Goal: Book appointment/travel/reservation

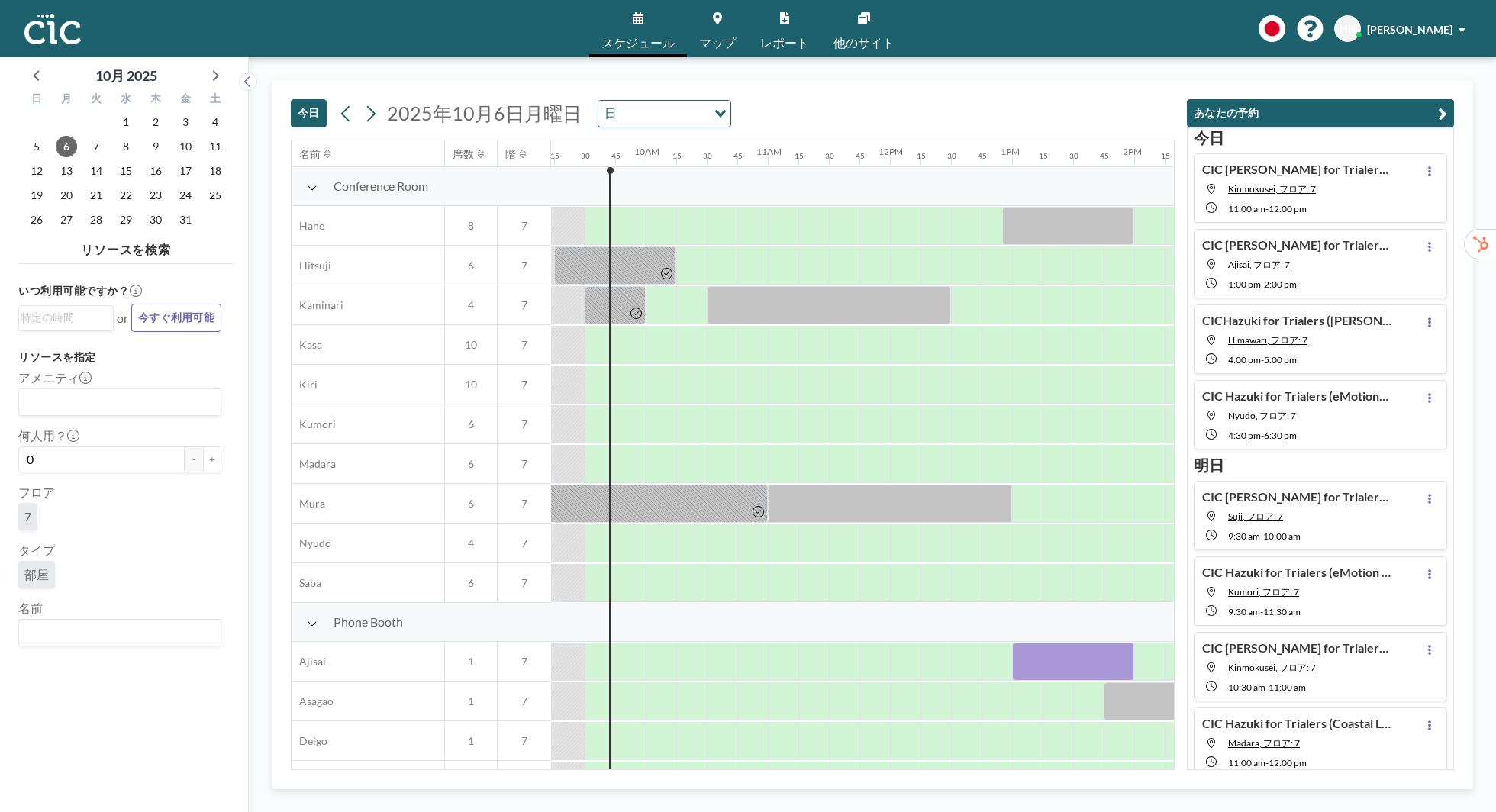
scroll to position [0, 1130]
click at [843, 114] on div "今日 2025年10月6日月曜日 日 Loading..." at bounding box center [733, 110] width 884 height 58
click at [169, 638] on input "Search for option" at bounding box center [117, 633] width 192 height 20
click at [148, 660] on li "Ajisai" at bounding box center [120, 658] width 201 height 23
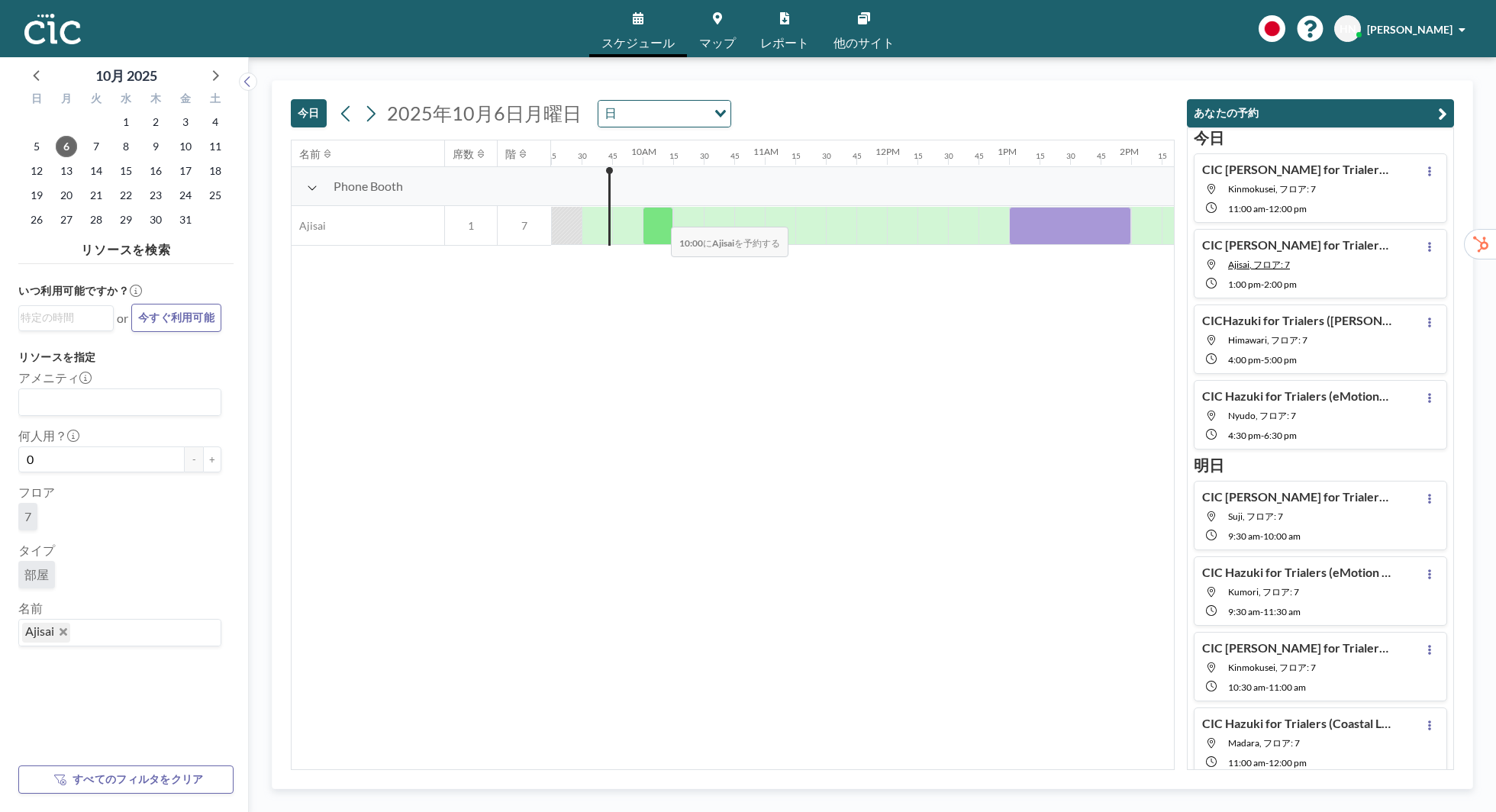
click at [659, 216] on div at bounding box center [658, 226] width 31 height 38
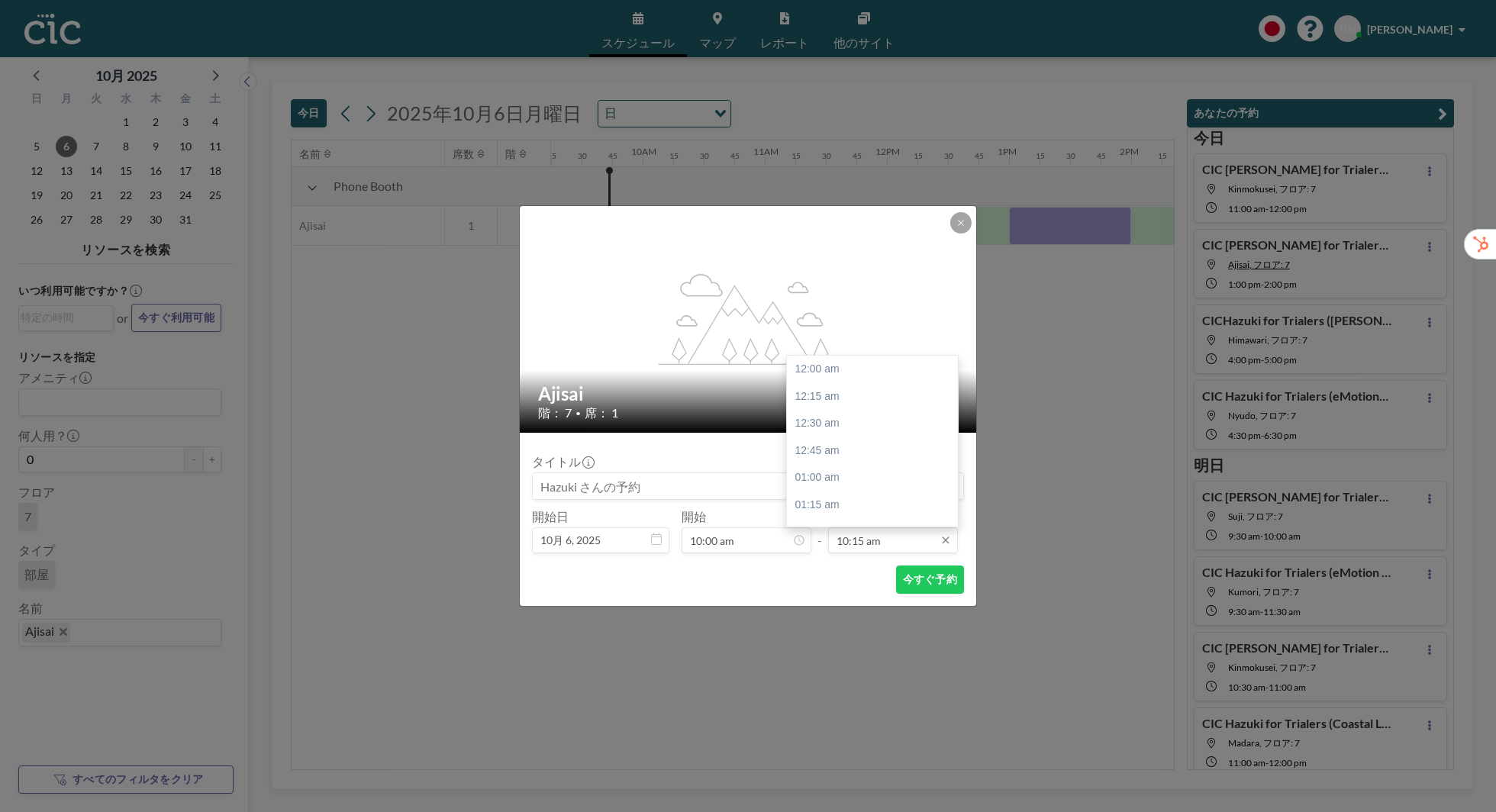
scroll to position [1114, 0]
click at [876, 444] on div "11:00 am" at bounding box center [872, 450] width 171 height 28
type input "11:00 am"
click at [911, 571] on button "今すぐ予約" at bounding box center [930, 579] width 68 height 28
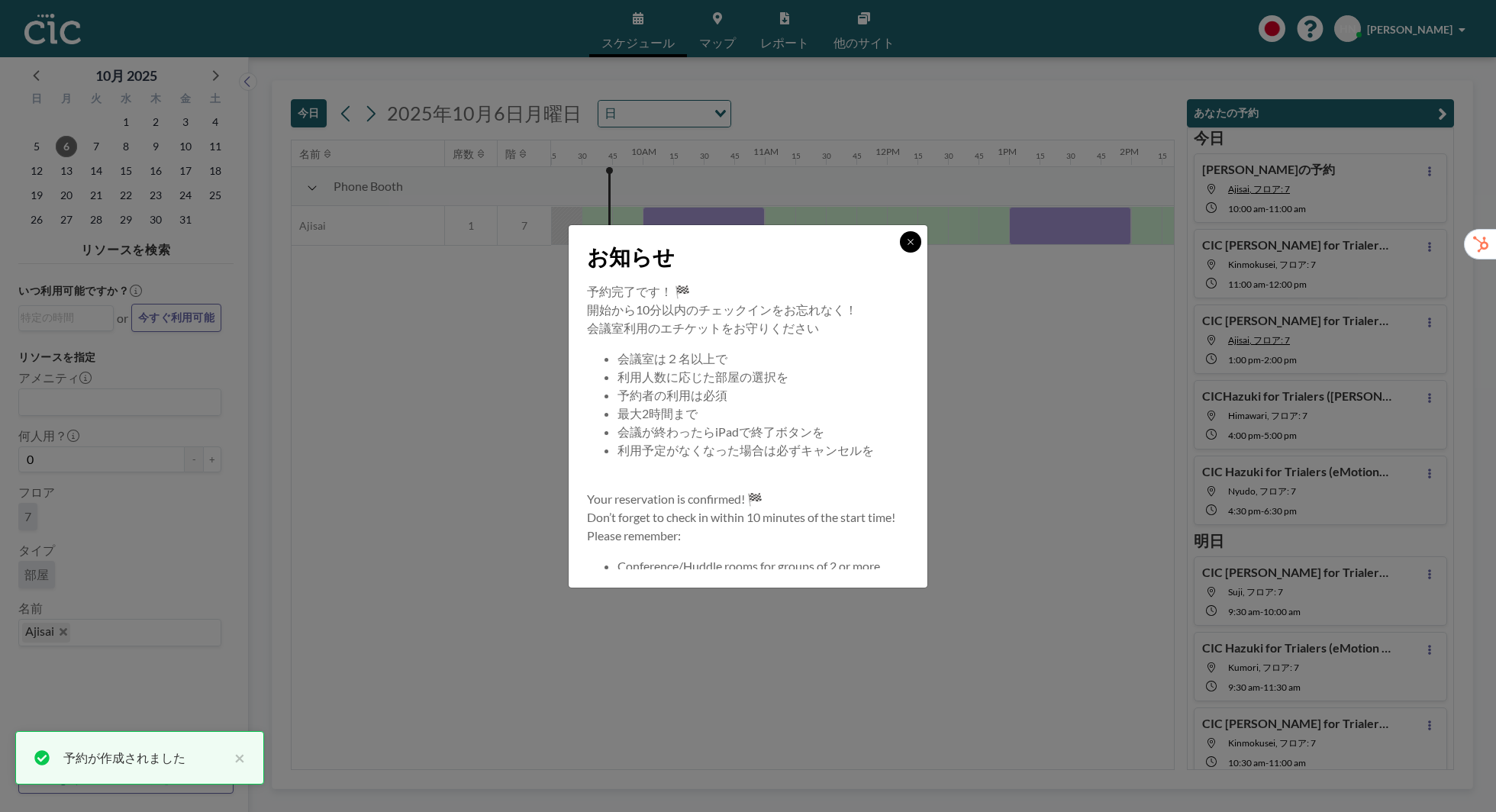
click at [919, 240] on button at bounding box center [911, 242] width 22 height 22
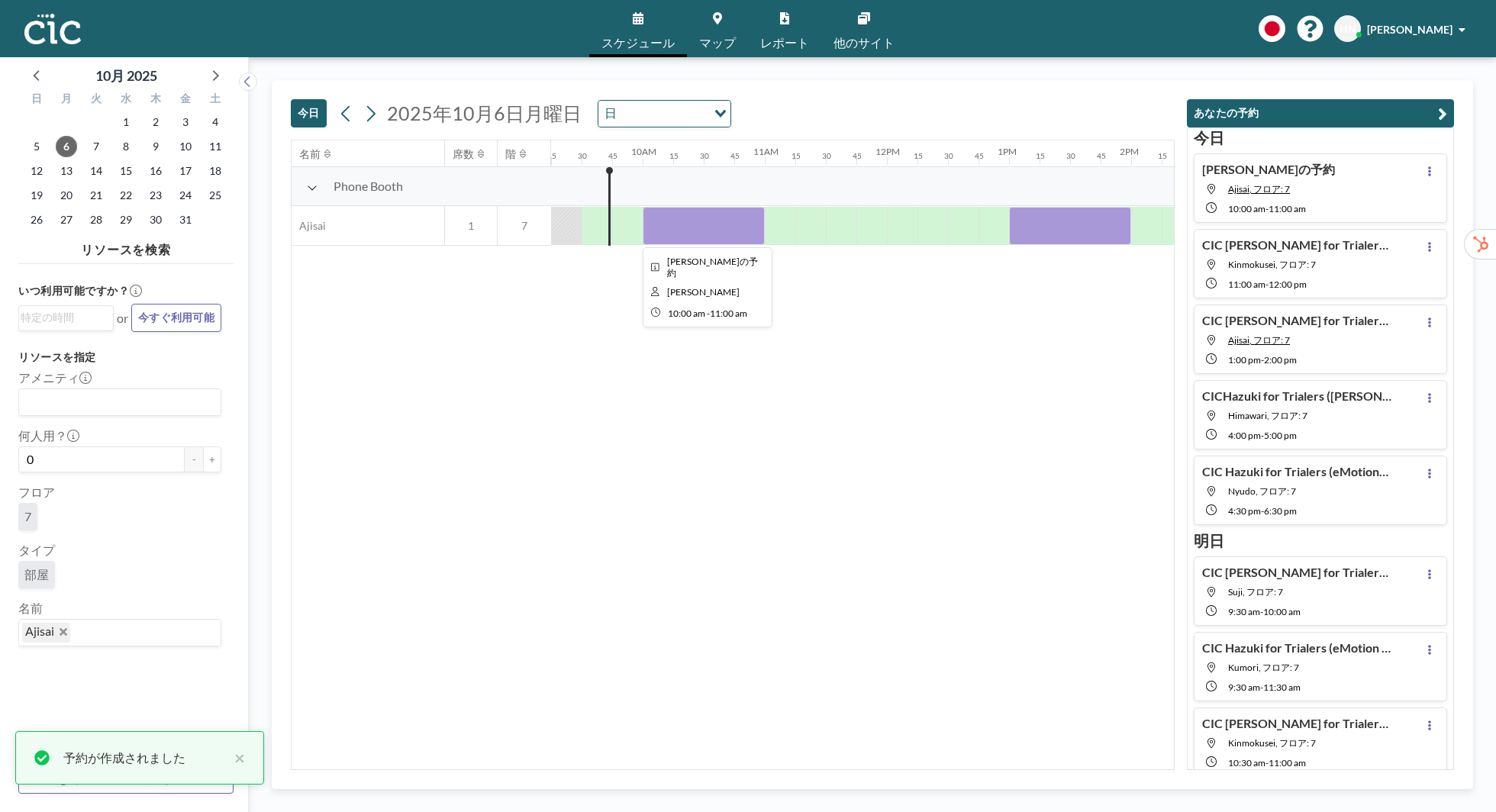
click at [655, 234] on div at bounding box center [704, 226] width 122 height 38
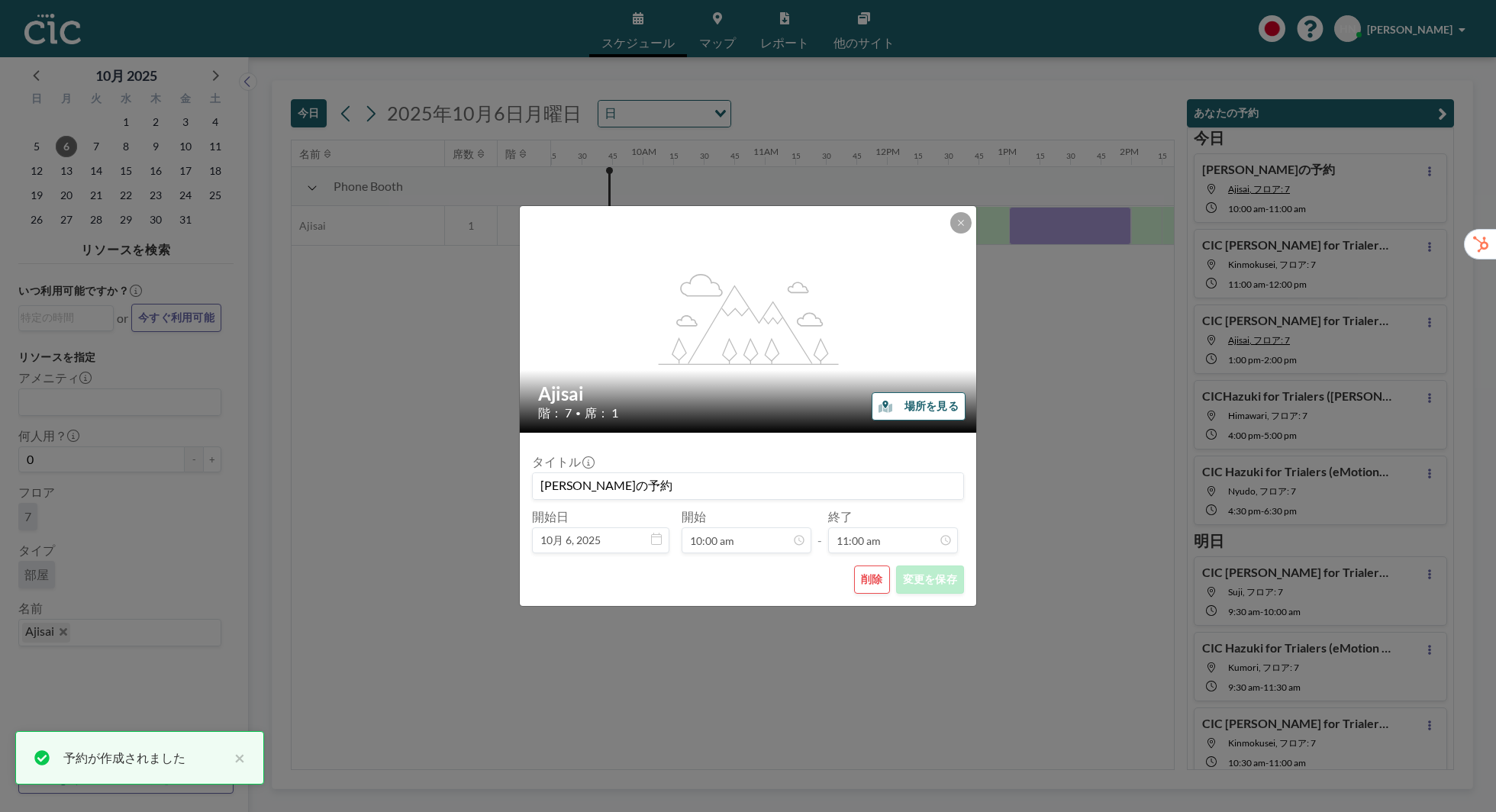
click at [638, 489] on input "Hazuki さんの予約" at bounding box center [748, 486] width 430 height 26
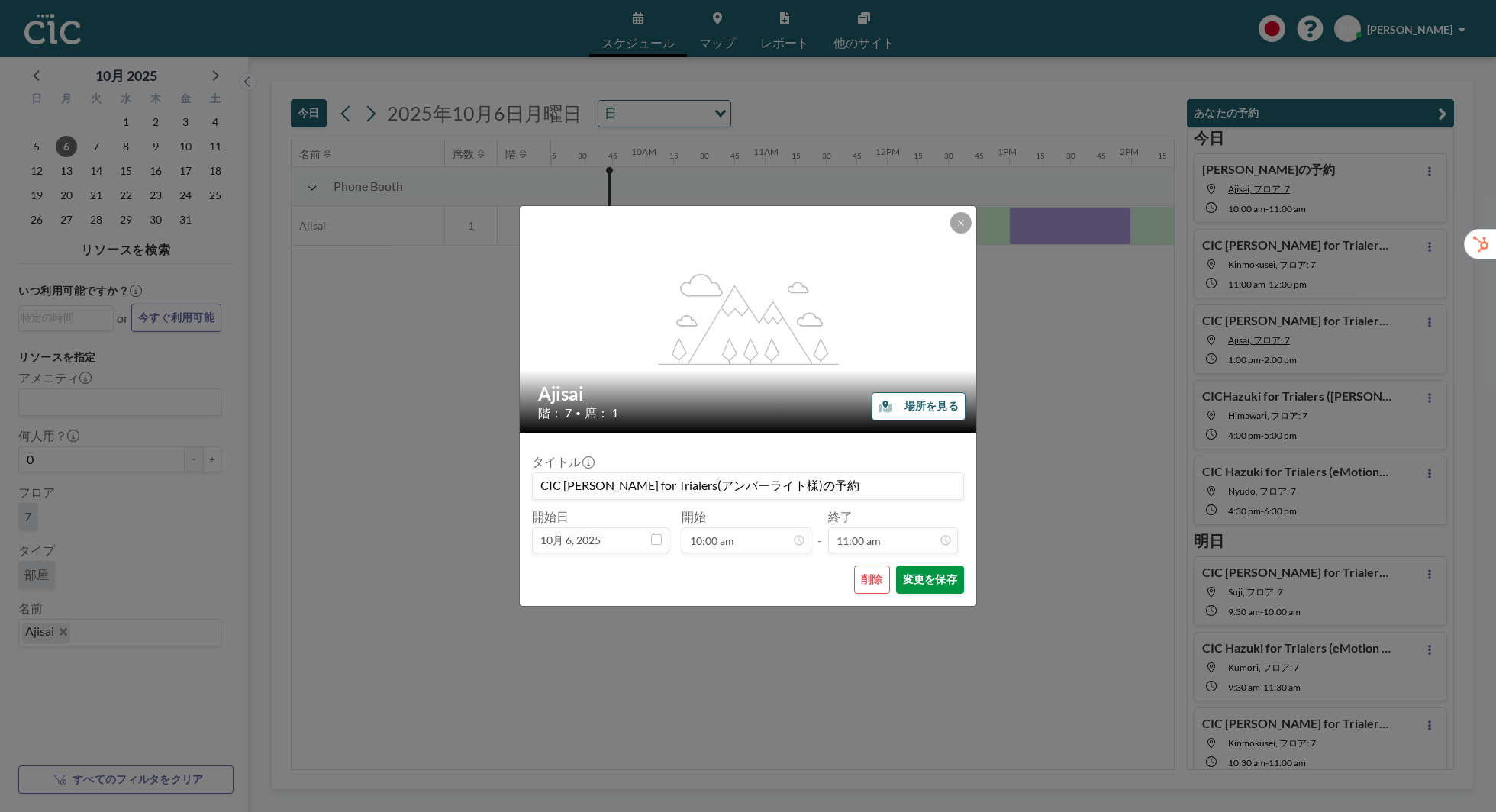
type input "CIC Hazuki for Trialers(アンバーライト様)の予約"
click at [932, 584] on button "変更を保存" at bounding box center [930, 579] width 68 height 28
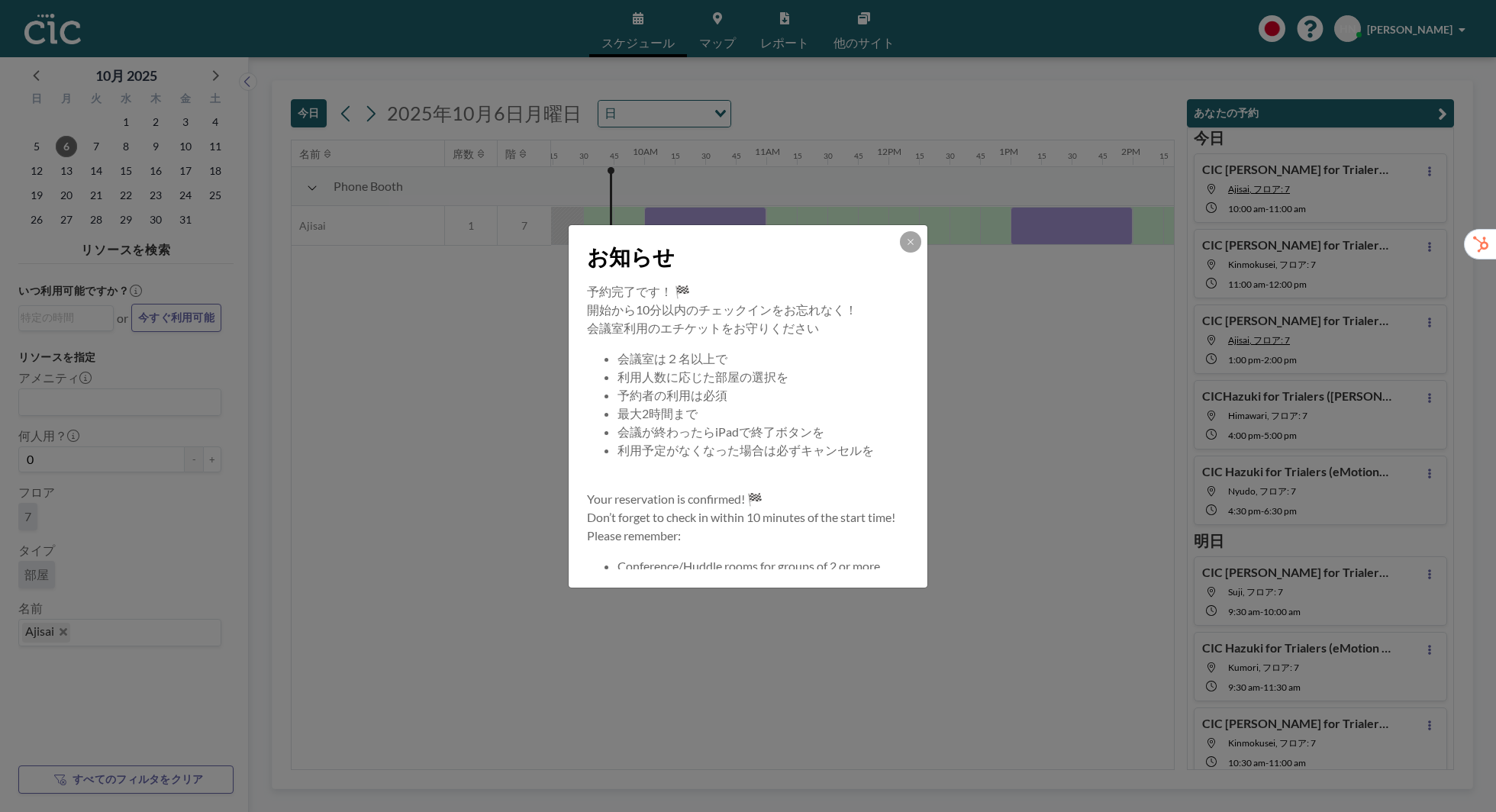
scroll to position [0, 1130]
click at [903, 238] on button at bounding box center [911, 242] width 22 height 22
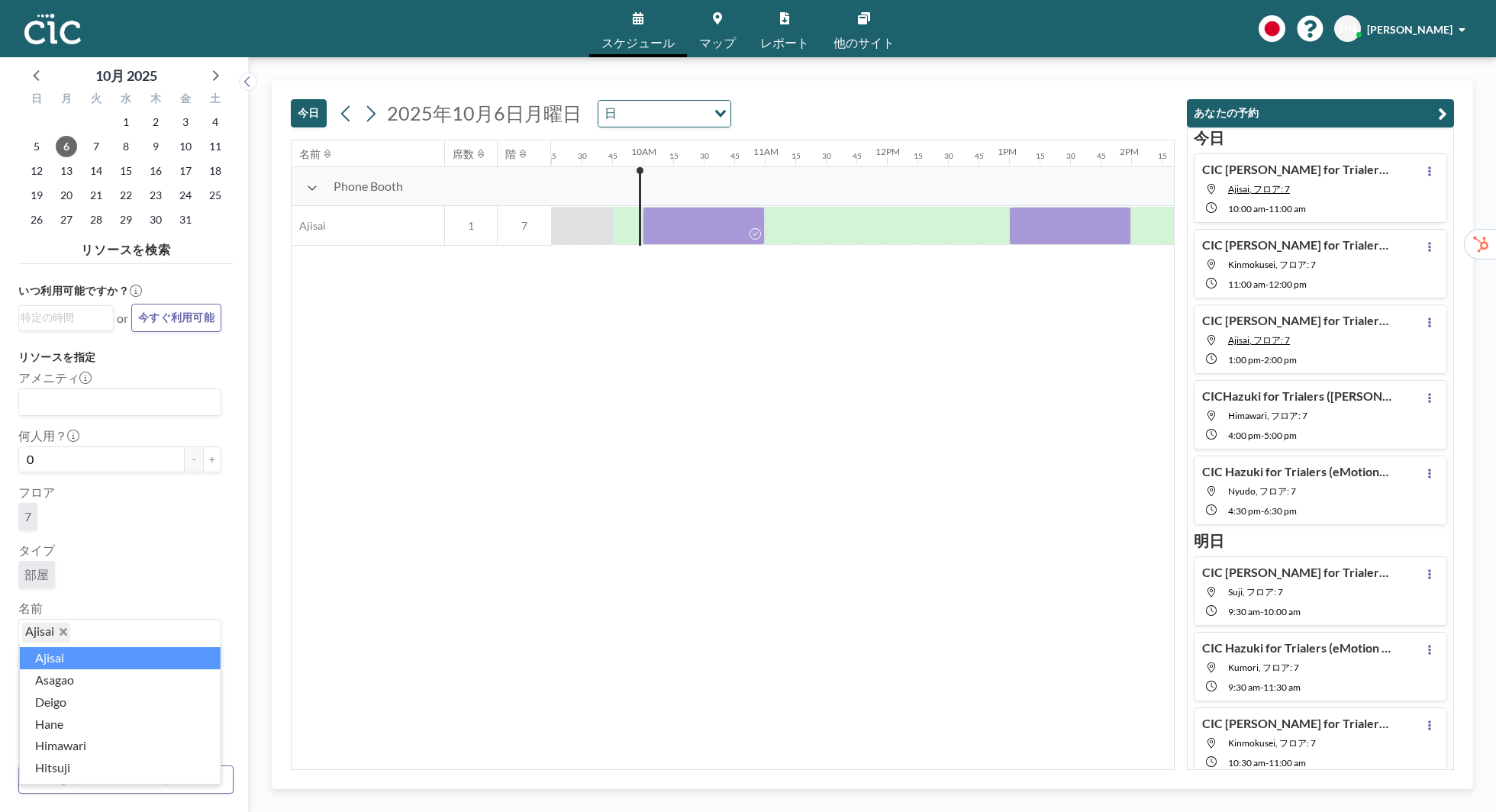
drag, startPoint x: 106, startPoint y: 640, endPoint x: 28, endPoint y: 607, distance: 84.7
click at [28, 607] on div "名前 Ajisai Loading..." at bounding box center [119, 623] width 203 height 46
click at [66, 627] on span "Ajisai" at bounding box center [47, 633] width 48 height 20
click at [66, 632] on icon "Deselect Ajisai" at bounding box center [63, 631] width 8 height 8
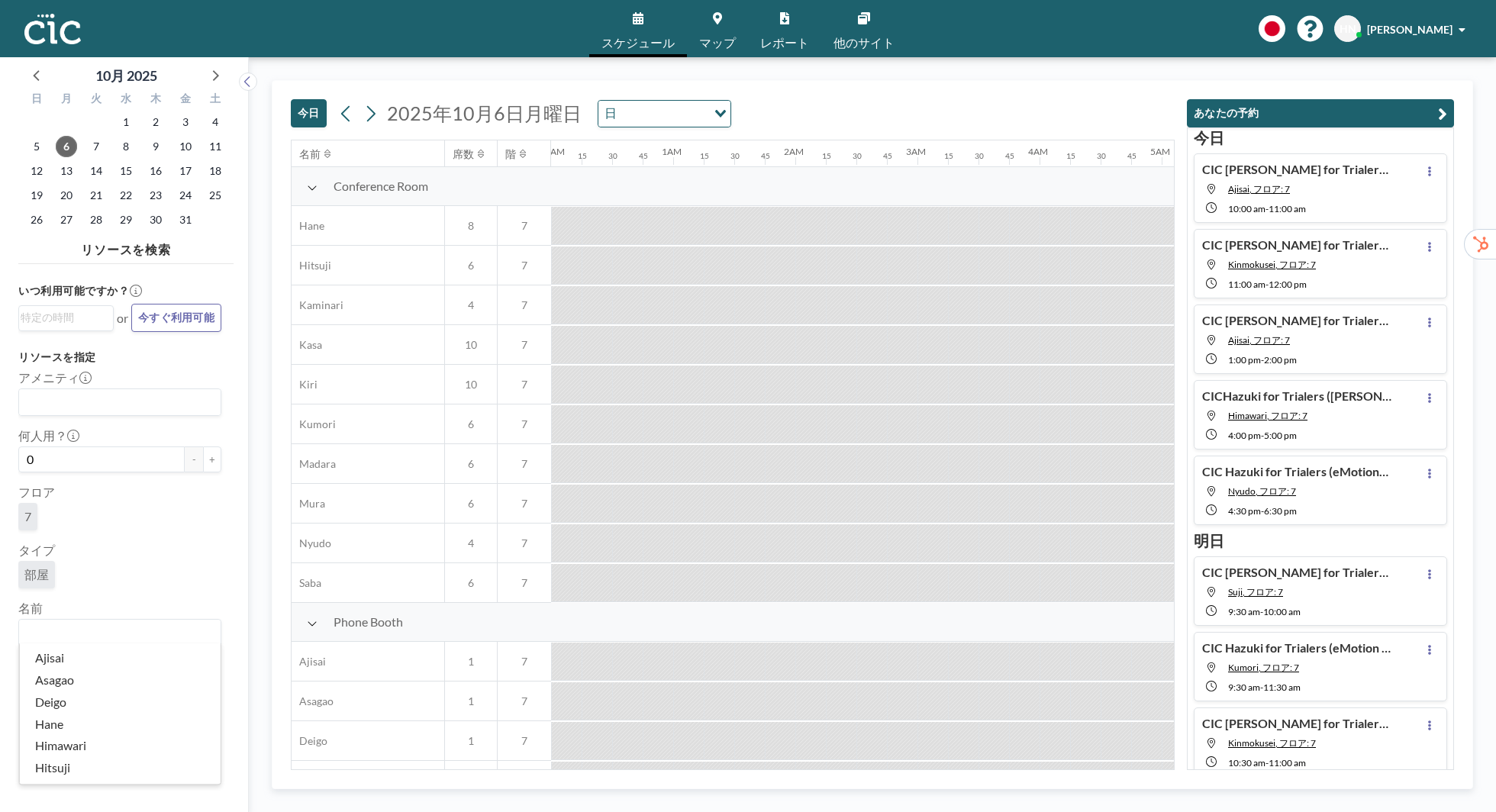
click at [66, 632] on input "Search for option" at bounding box center [117, 633] width 192 height 20
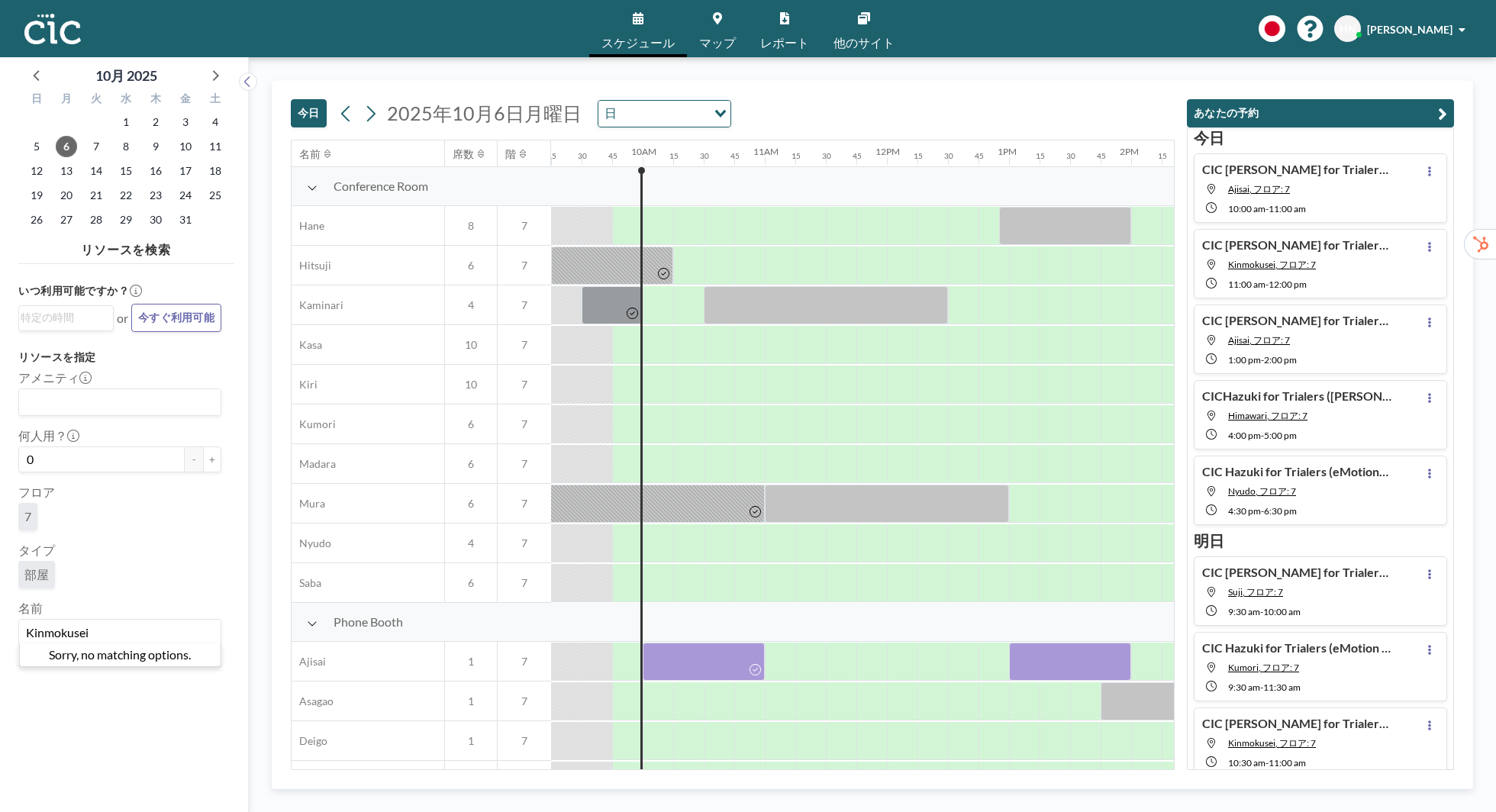
click at [143, 629] on input "Kinmokusei" at bounding box center [117, 633] width 192 height 20
click at [126, 617] on div "名前 Kin Loading..." at bounding box center [119, 623] width 203 height 46
click at [93, 639] on input "Kin" at bounding box center [117, 633] width 192 height 20
type input "Kinmokusei"
drag, startPoint x: 972, startPoint y: 562, endPoint x: 961, endPoint y: 761, distance: 199.3
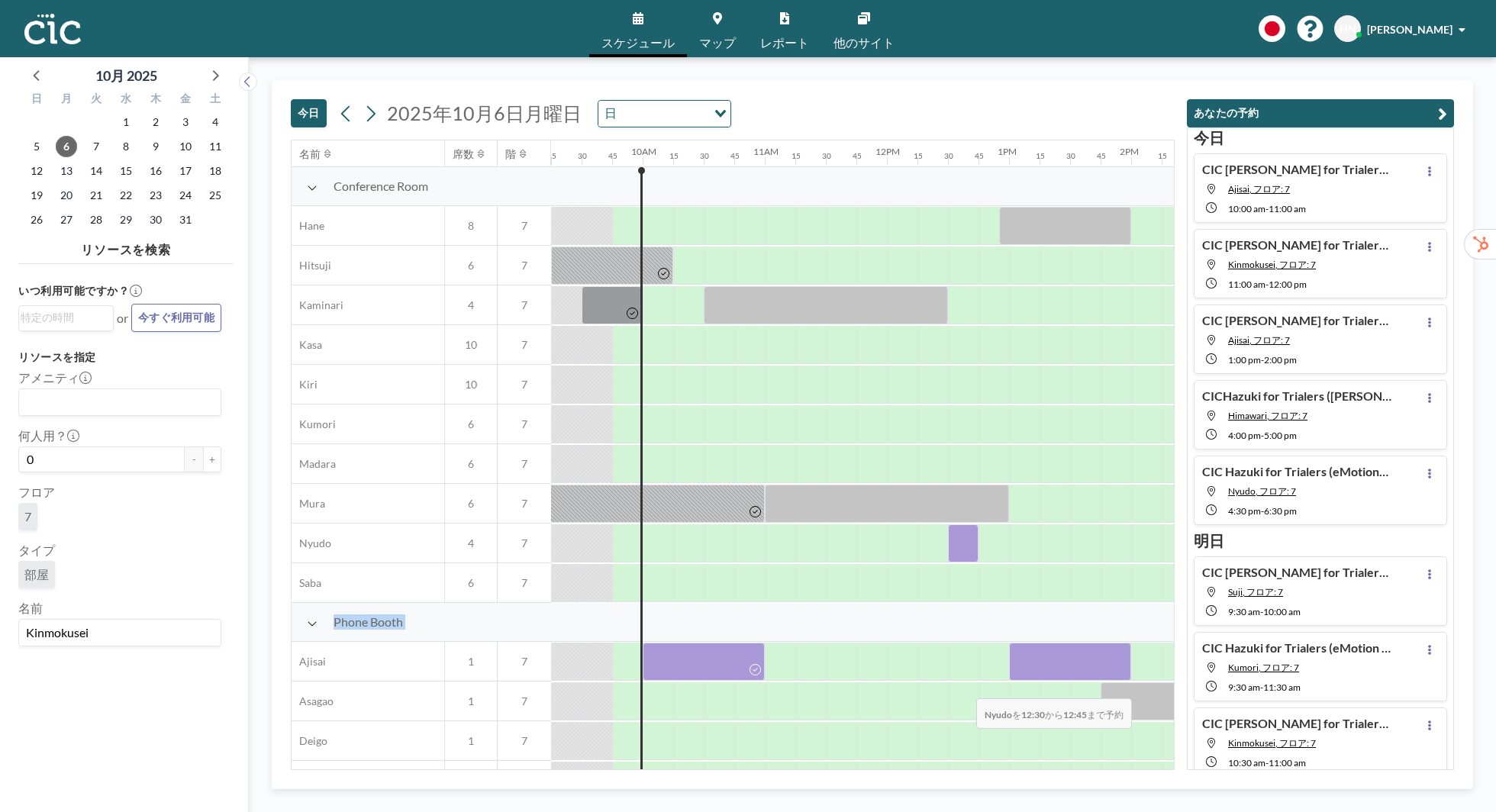
click at [961, 761] on div "名前 席数 階 12AM 15 30 45 1AM 15 30 45 2AM 15 30 45 3AM 15 30 45 4AM 15 30 45 5AM 1…" at bounding box center [733, 454] width 882 height 629
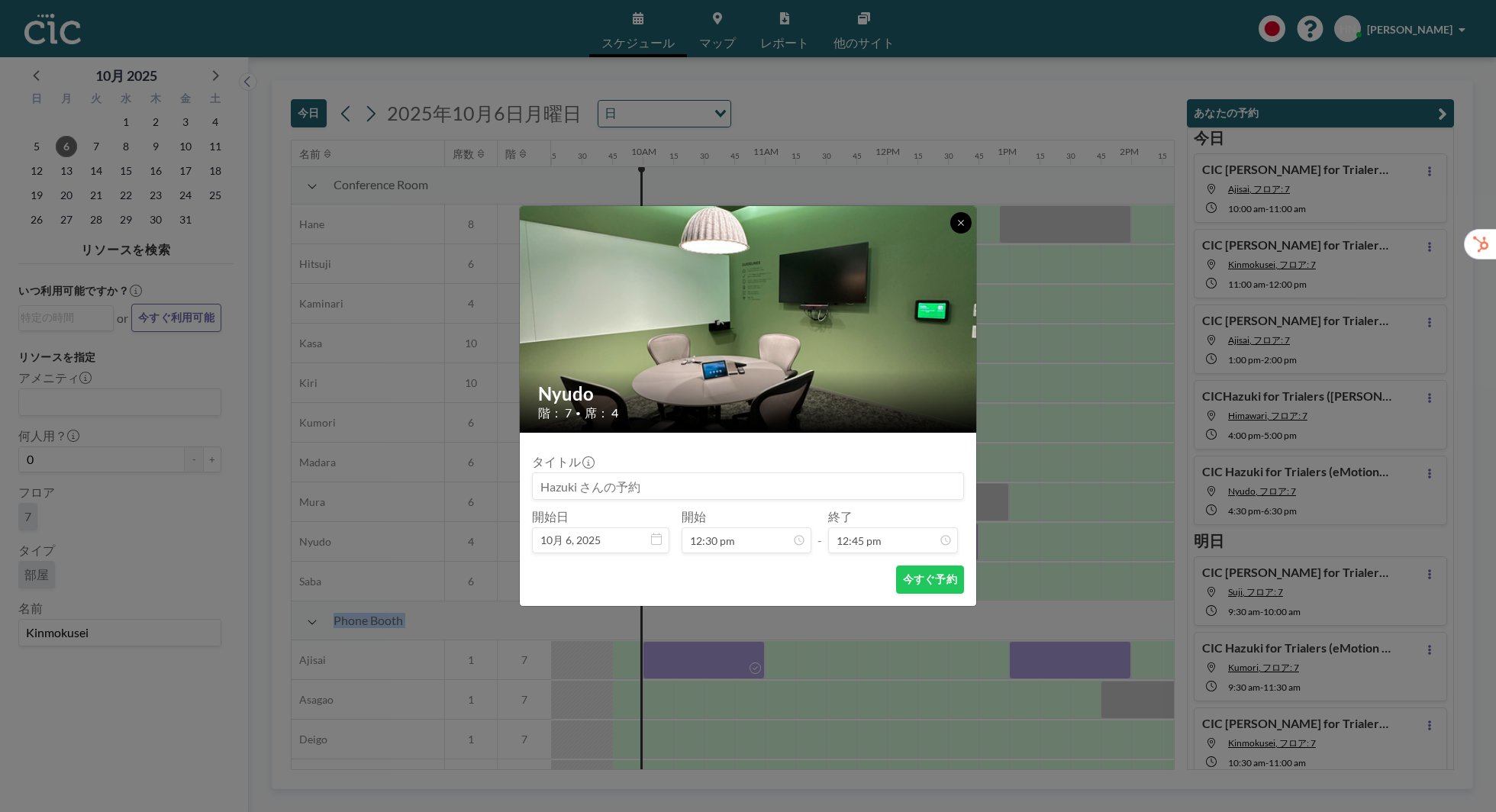
click at [962, 223] on button at bounding box center [961, 223] width 22 height 22
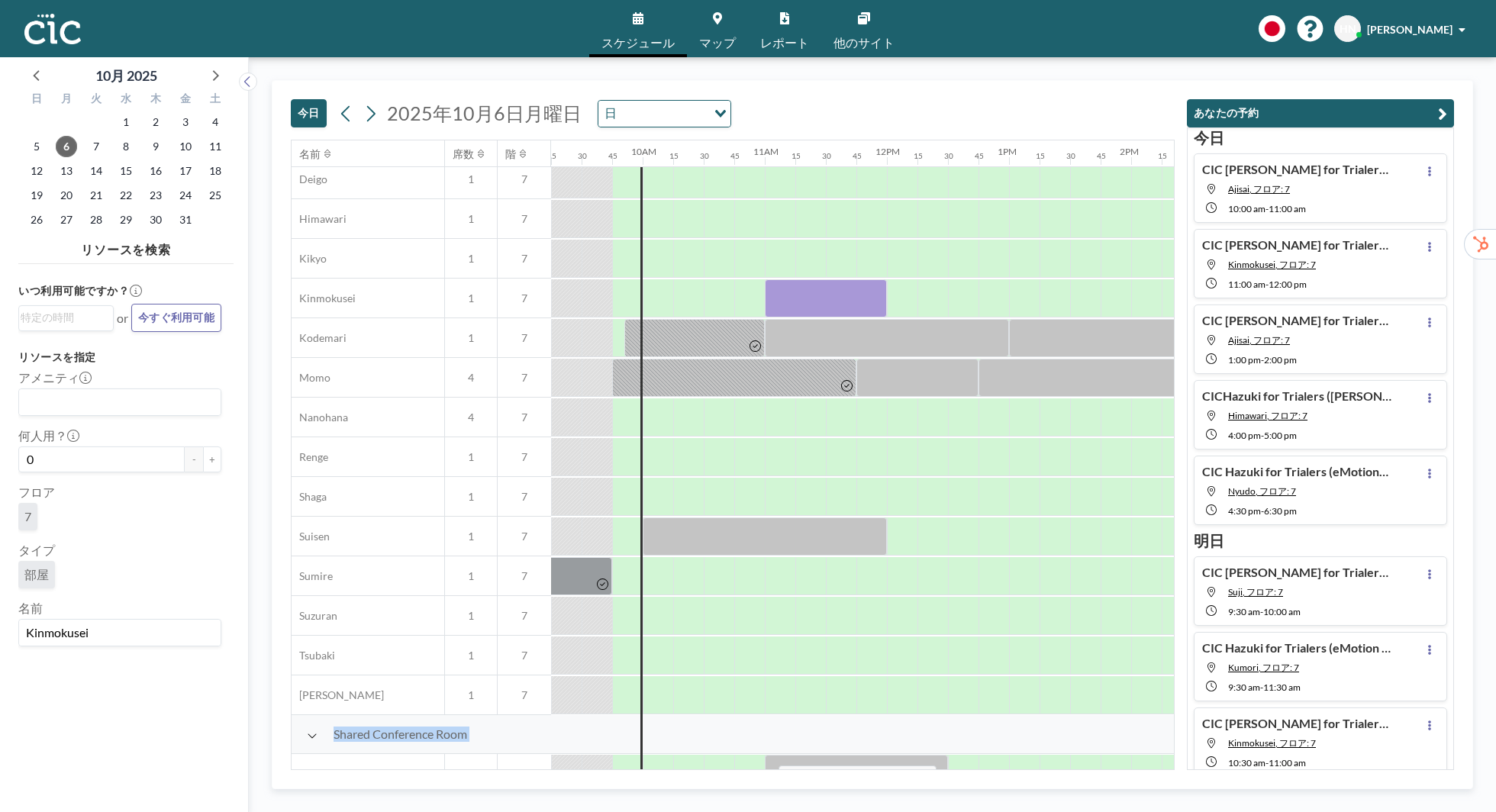
scroll to position [727, 1130]
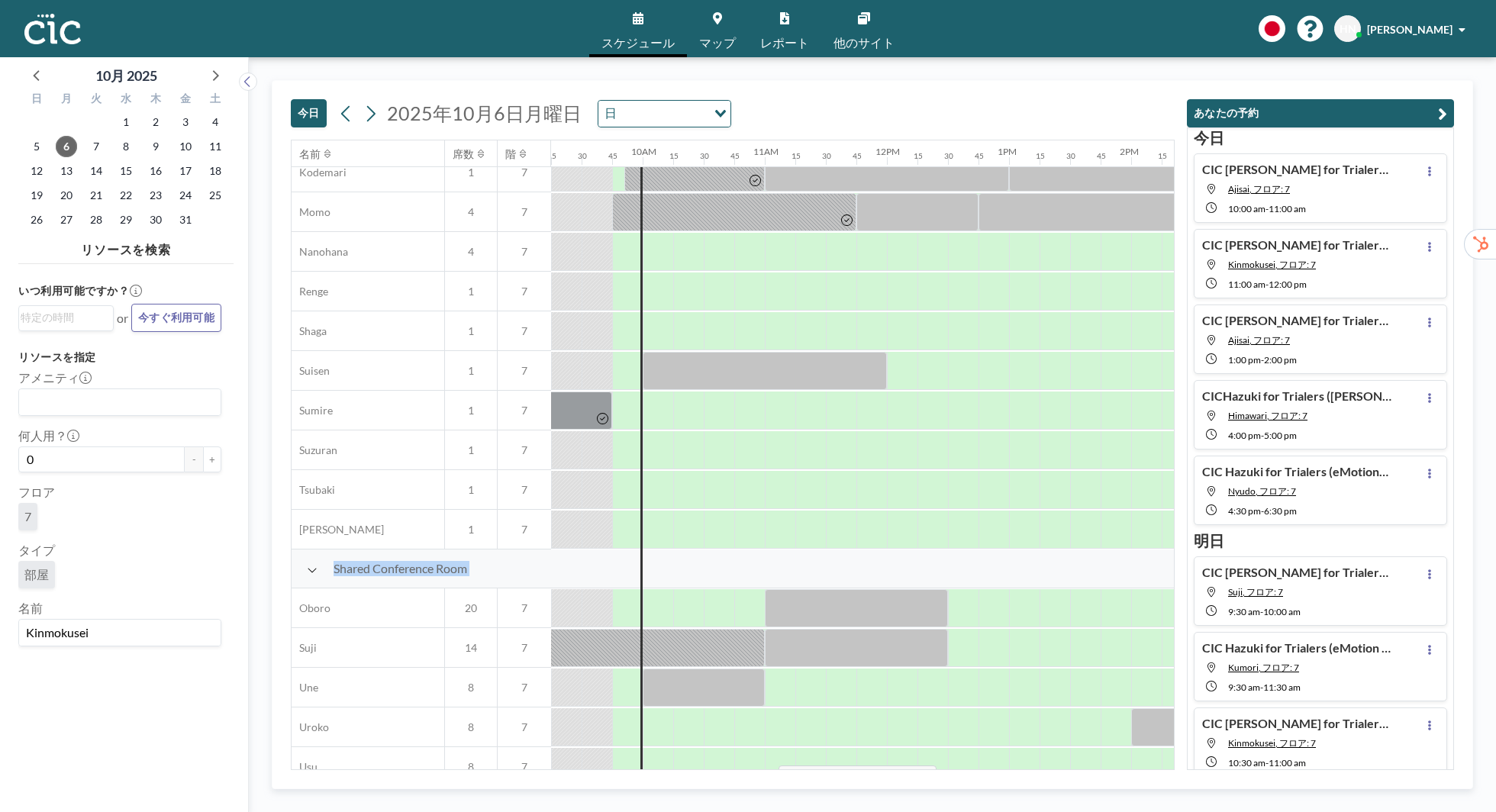
click at [762, 599] on div "Conference Room Hane 8 7 Hitsuji 6 7 Kaminari 4 7 Kasa 10 7 Kiri 10 7 Kumori 6 …" at bounding box center [757, 153] width 3190 height 1426
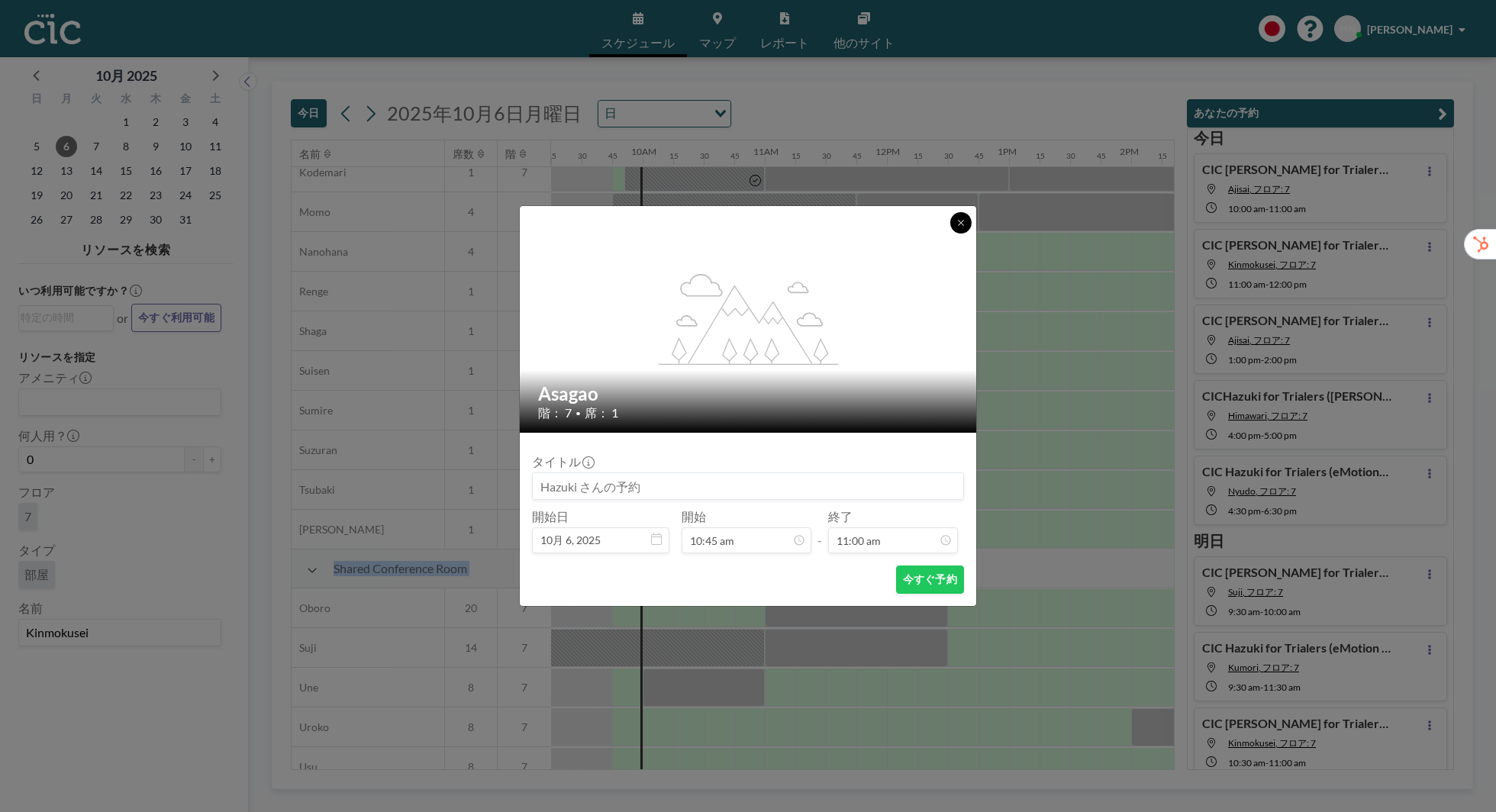
click at [956, 223] on icon at bounding box center [961, 223] width 9 height 9
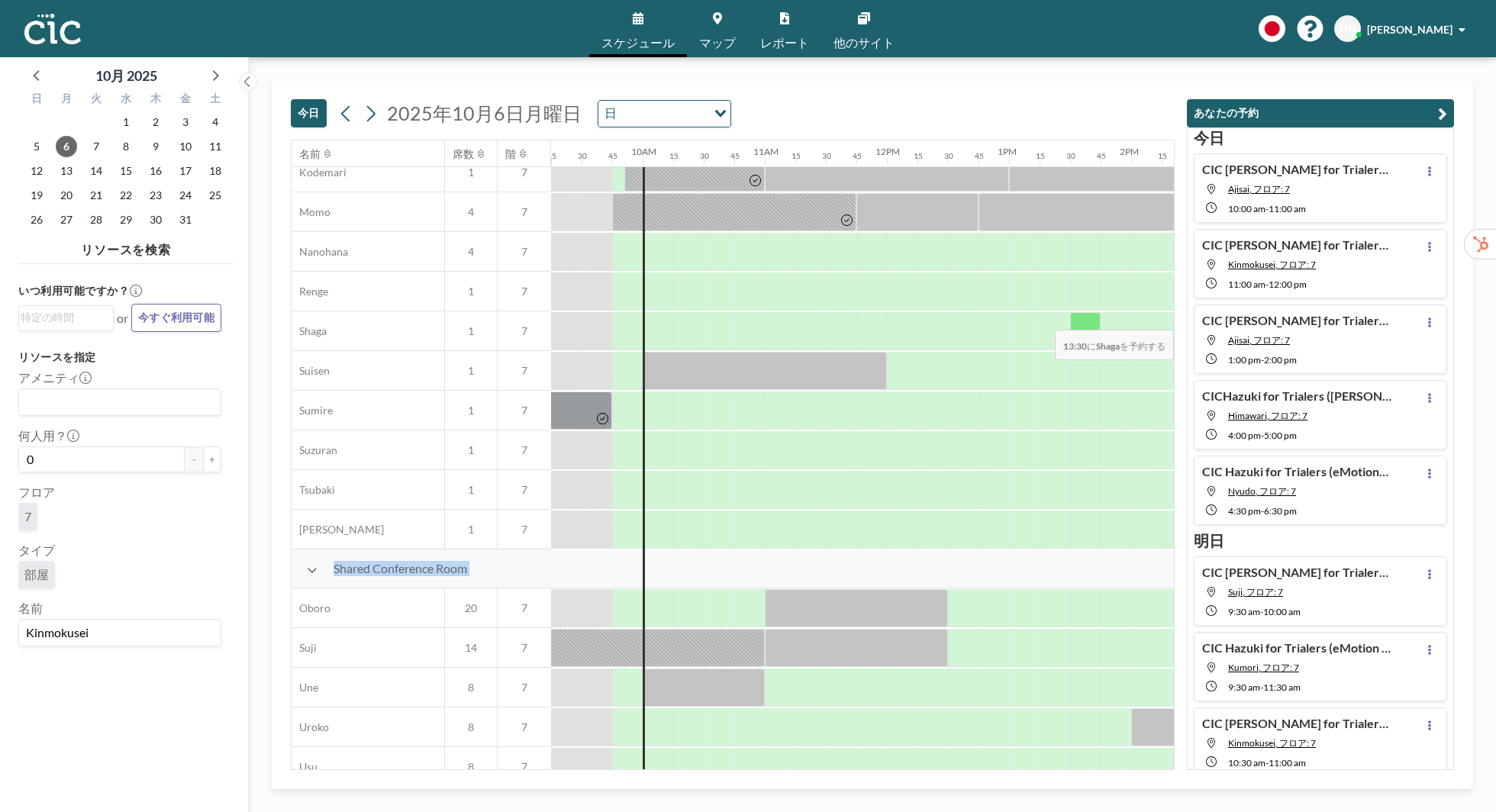
click at [1082, 319] on div at bounding box center [1085, 331] width 31 height 38
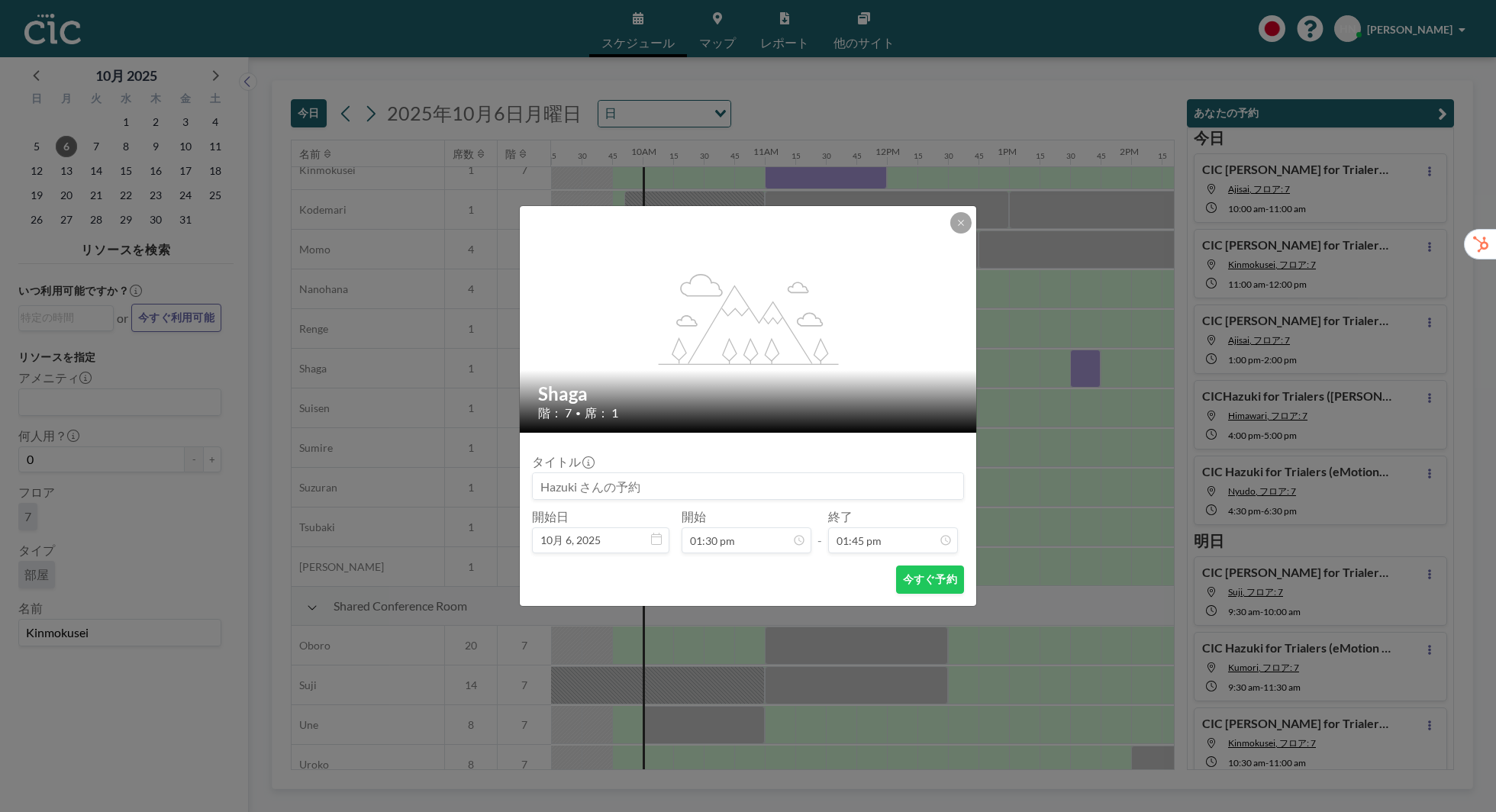
scroll to position [687, 1130]
click at [959, 230] on button at bounding box center [961, 223] width 22 height 22
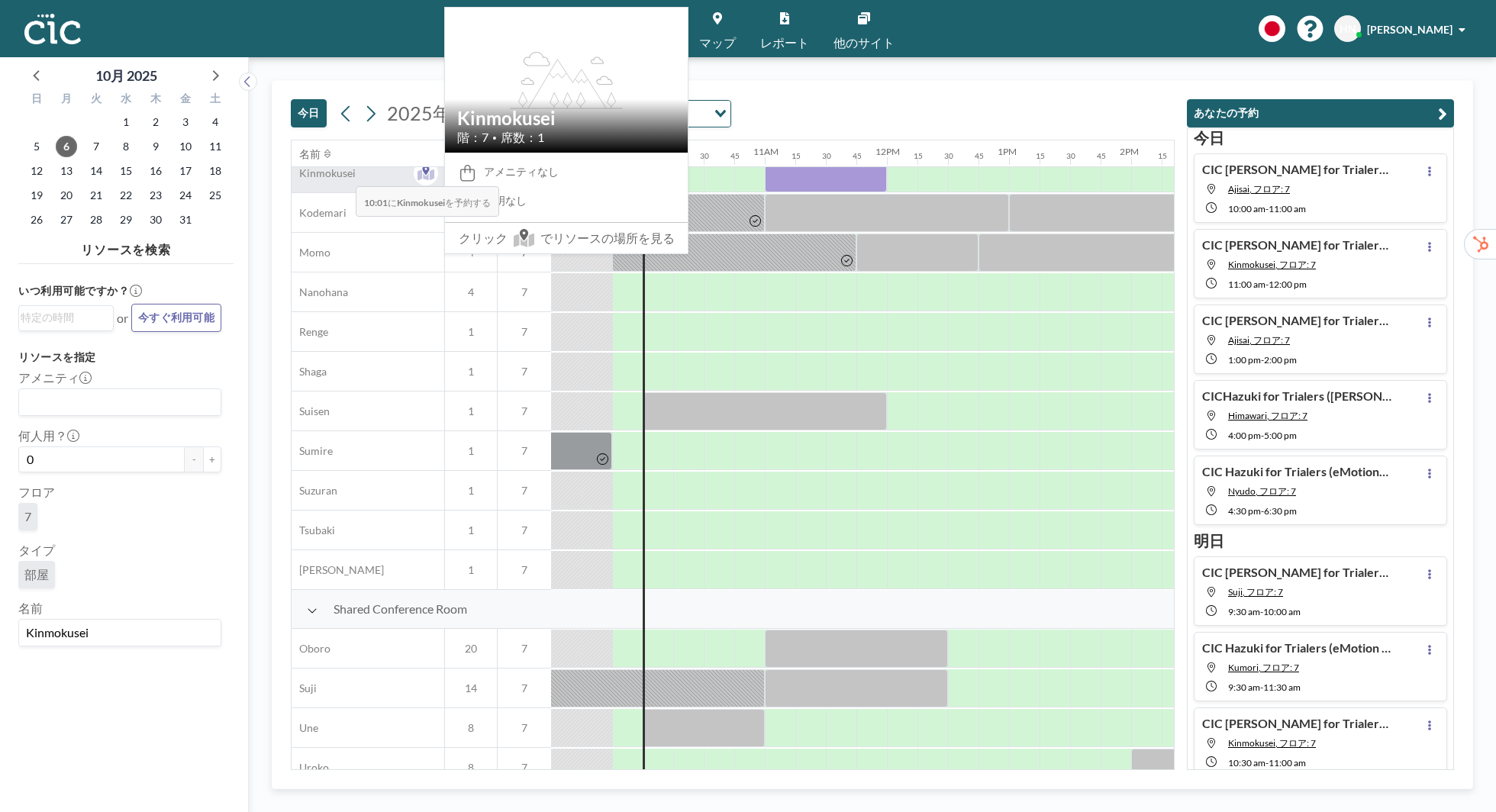
click at [344, 176] on span "Kinmokusei" at bounding box center [324, 173] width 64 height 13
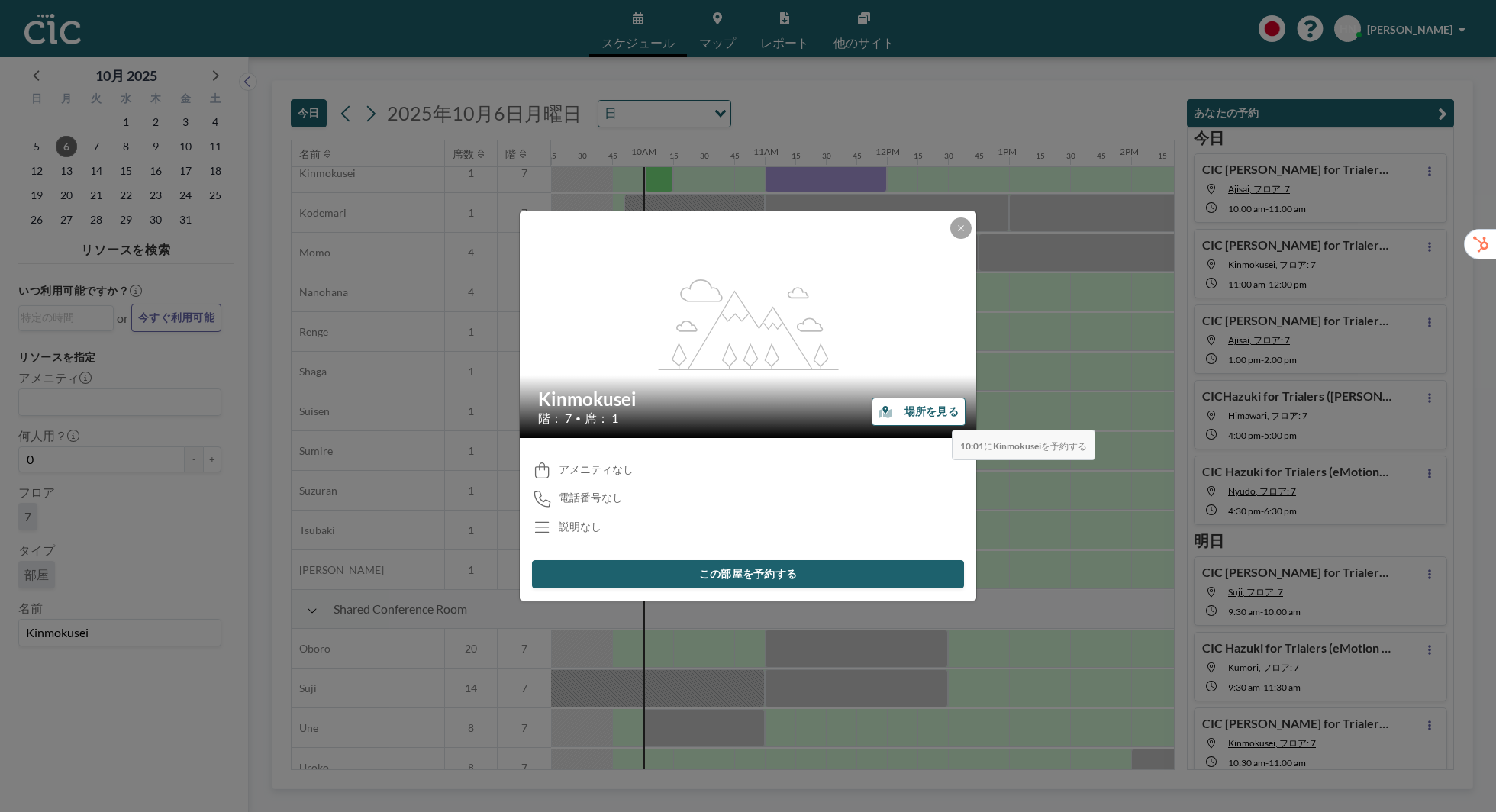
click at [940, 419] on button "場所を見る" at bounding box center [918, 412] width 94 height 28
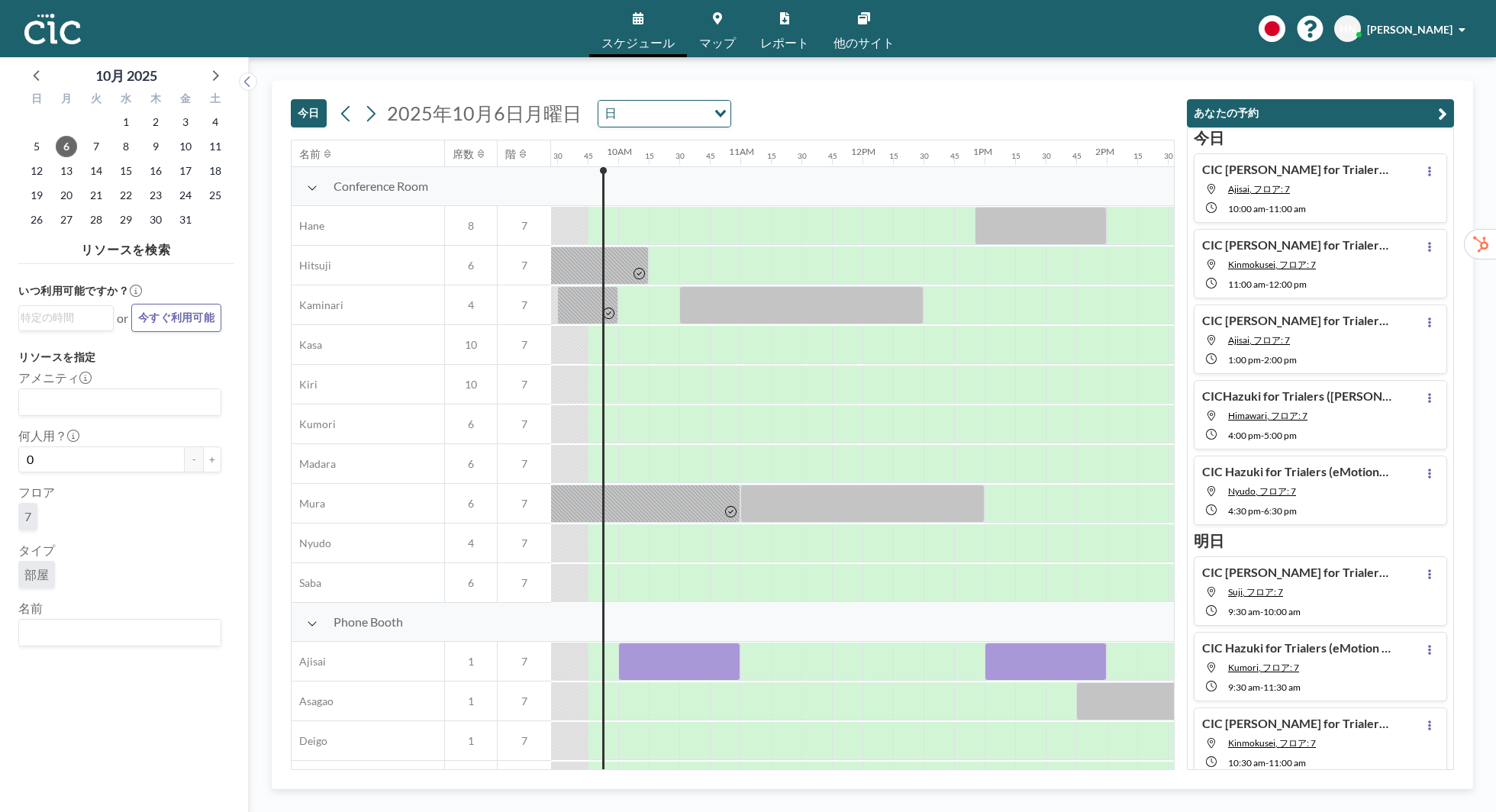
scroll to position [0, 1160]
click at [73, 625] on input "Search for option" at bounding box center [117, 633] width 192 height 20
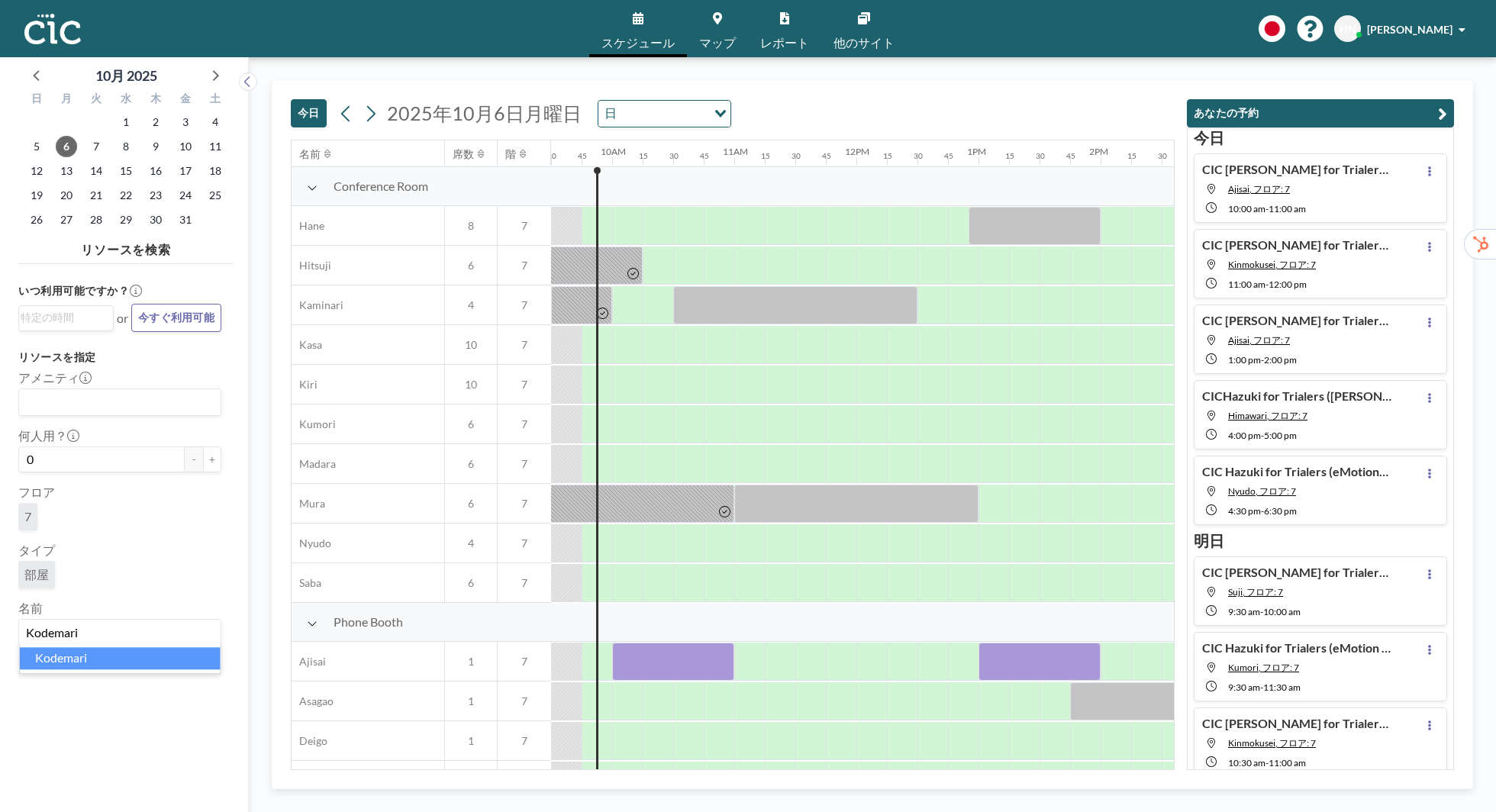
type input "Kodemari"
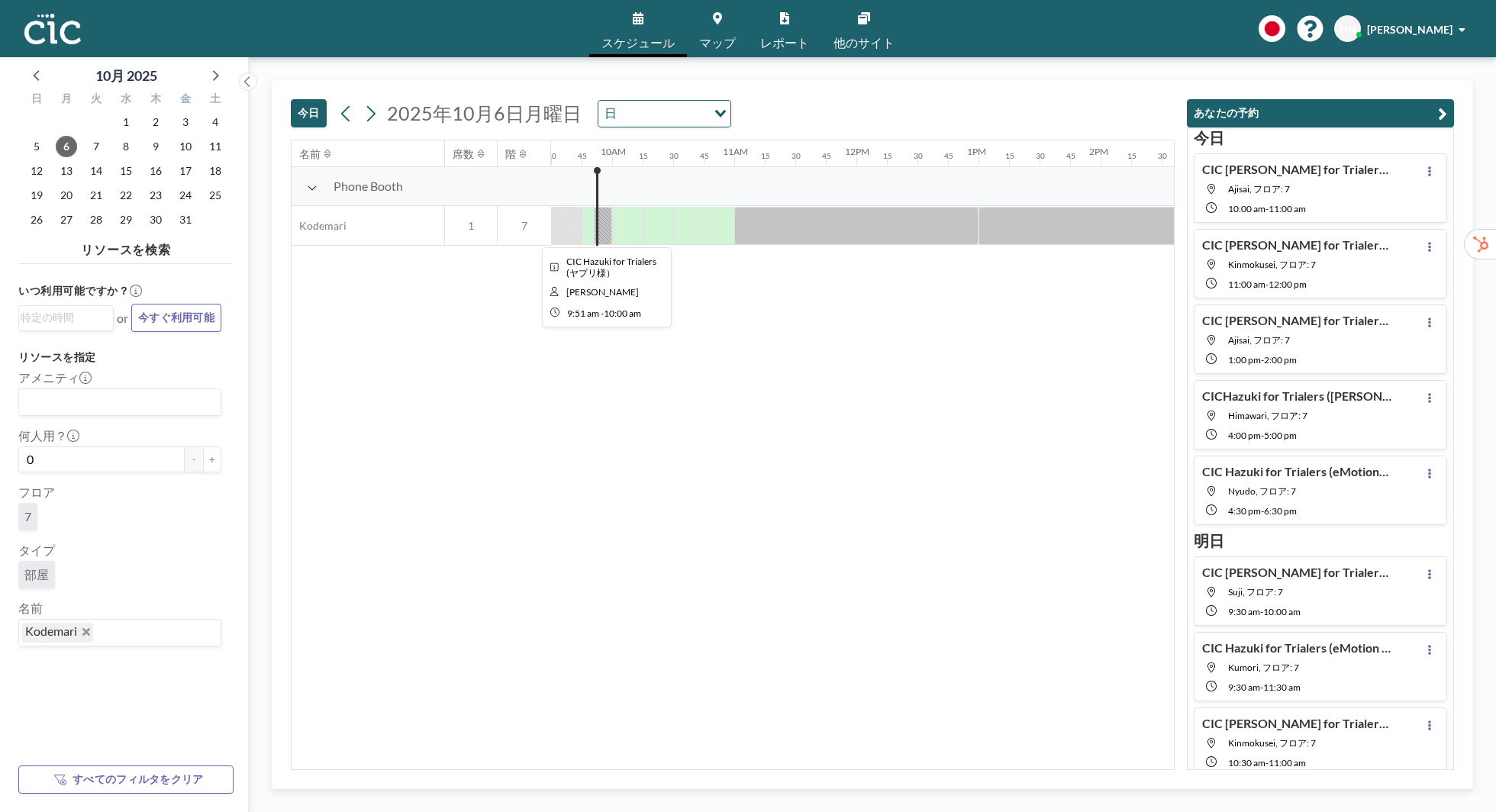
click at [601, 219] on div at bounding box center [603, 226] width 18 height 38
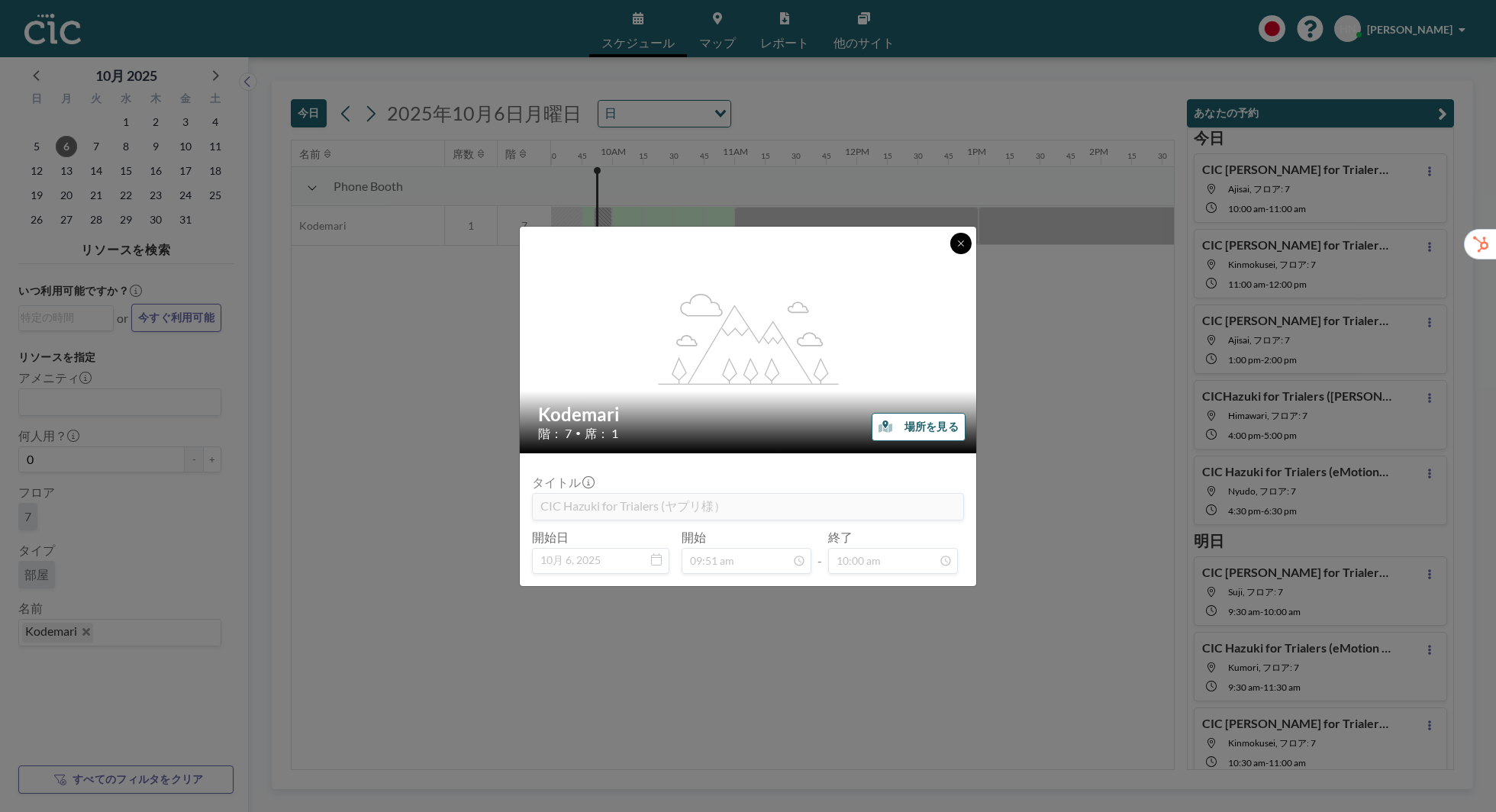
click at [961, 246] on icon at bounding box center [961, 243] width 9 height 9
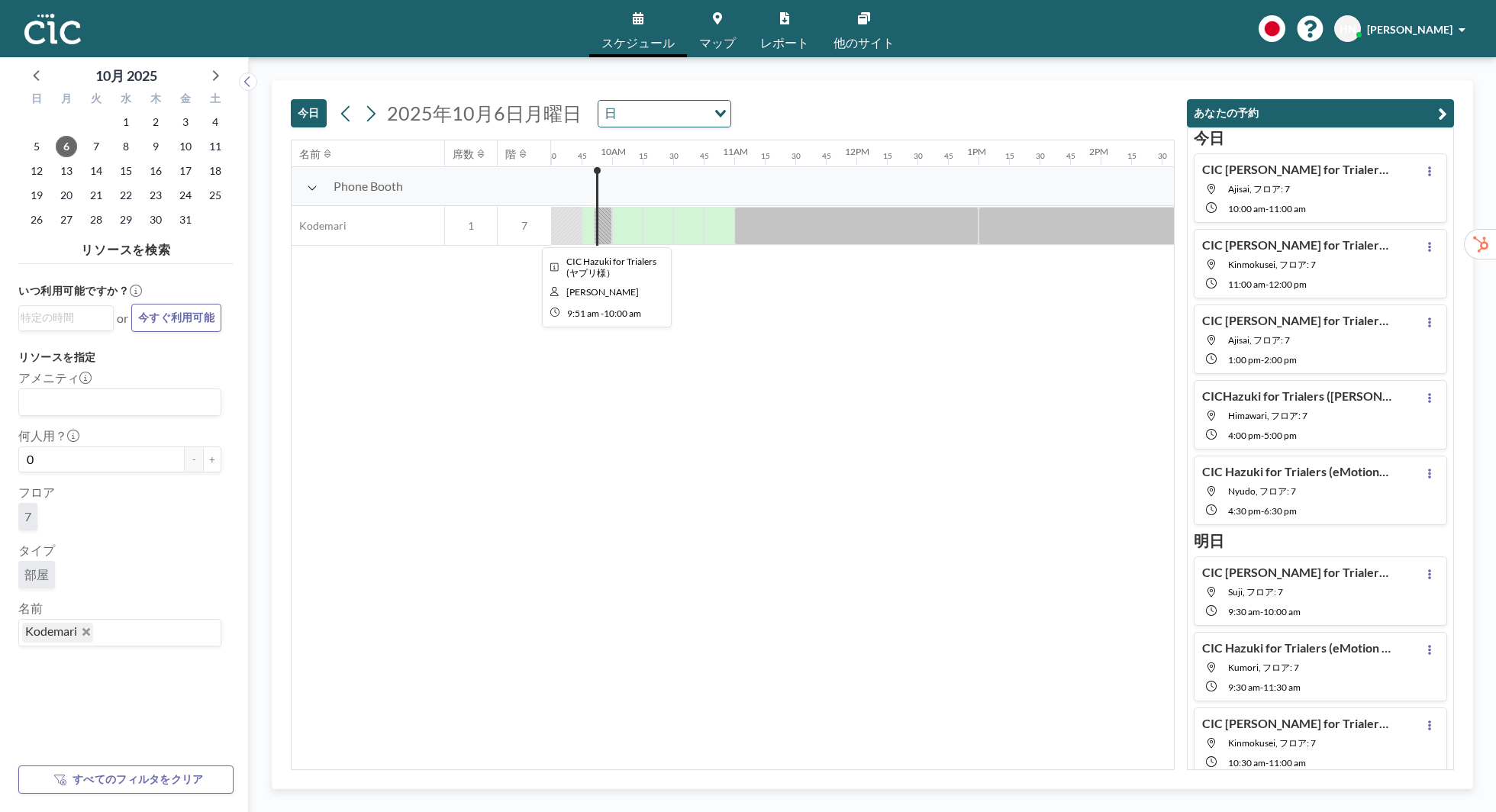
click at [606, 233] on div at bounding box center [603, 226] width 18 height 38
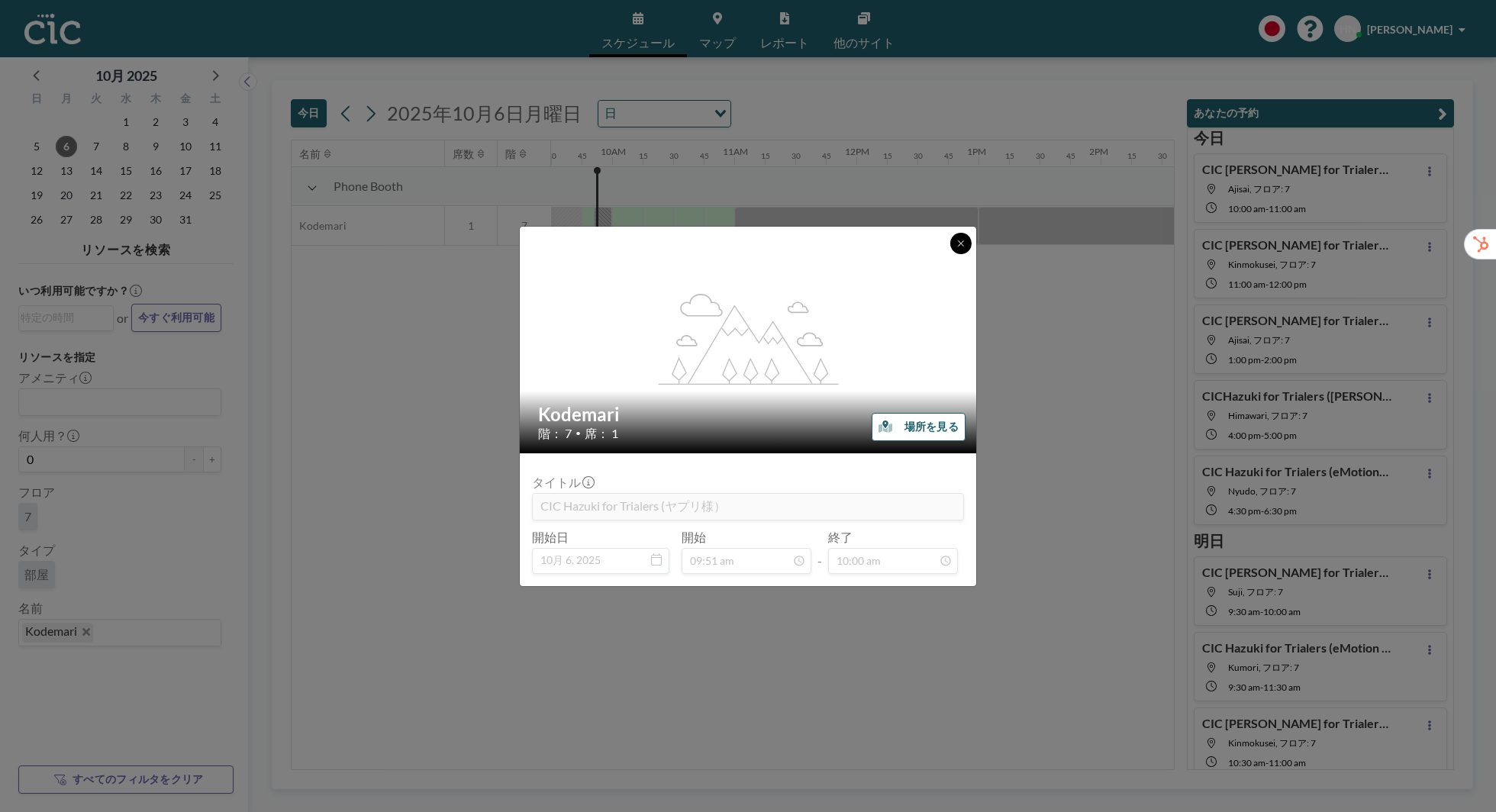
click at [961, 246] on icon at bounding box center [961, 243] width 9 height 9
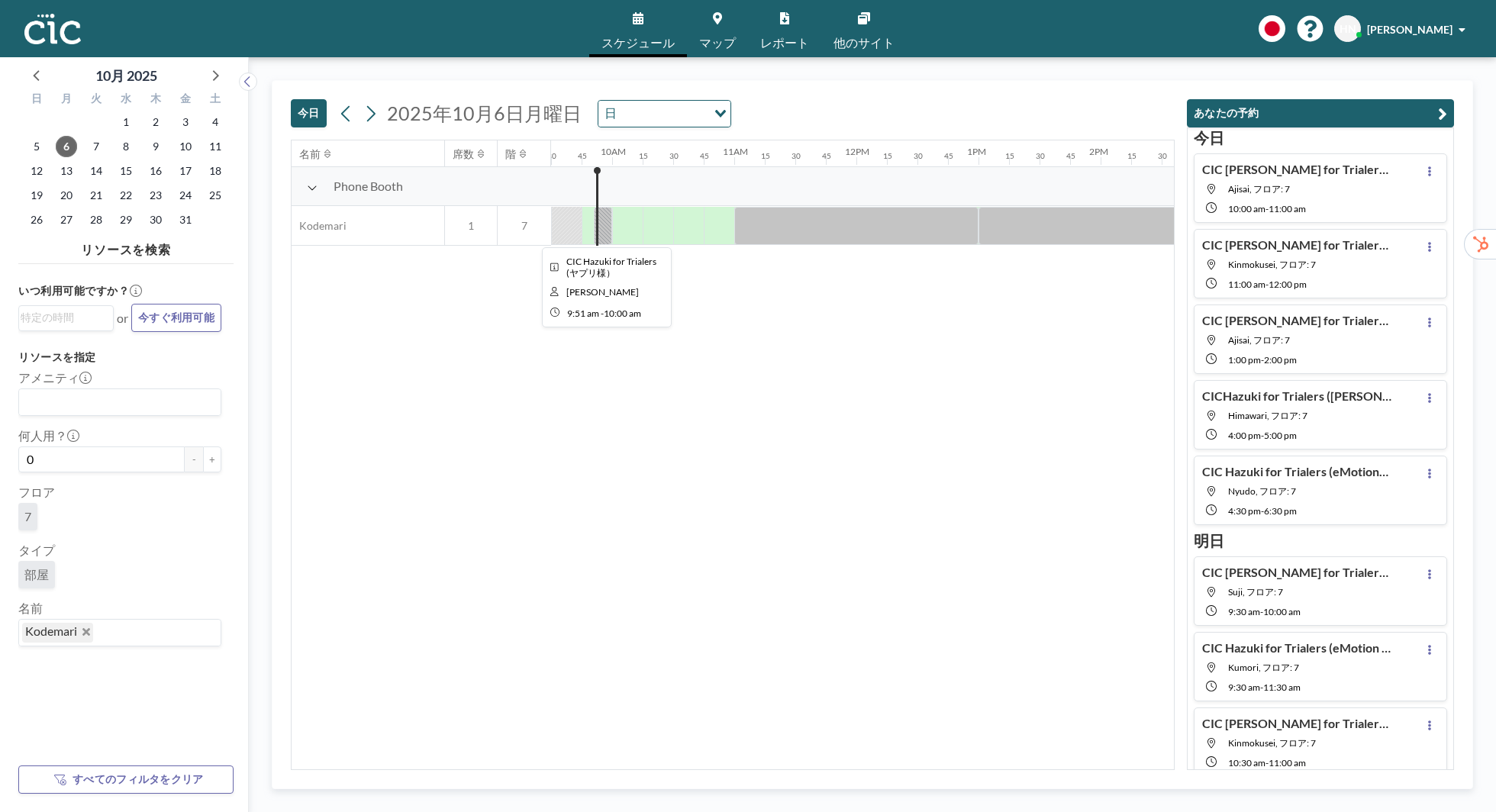
click at [606, 230] on div at bounding box center [603, 226] width 18 height 38
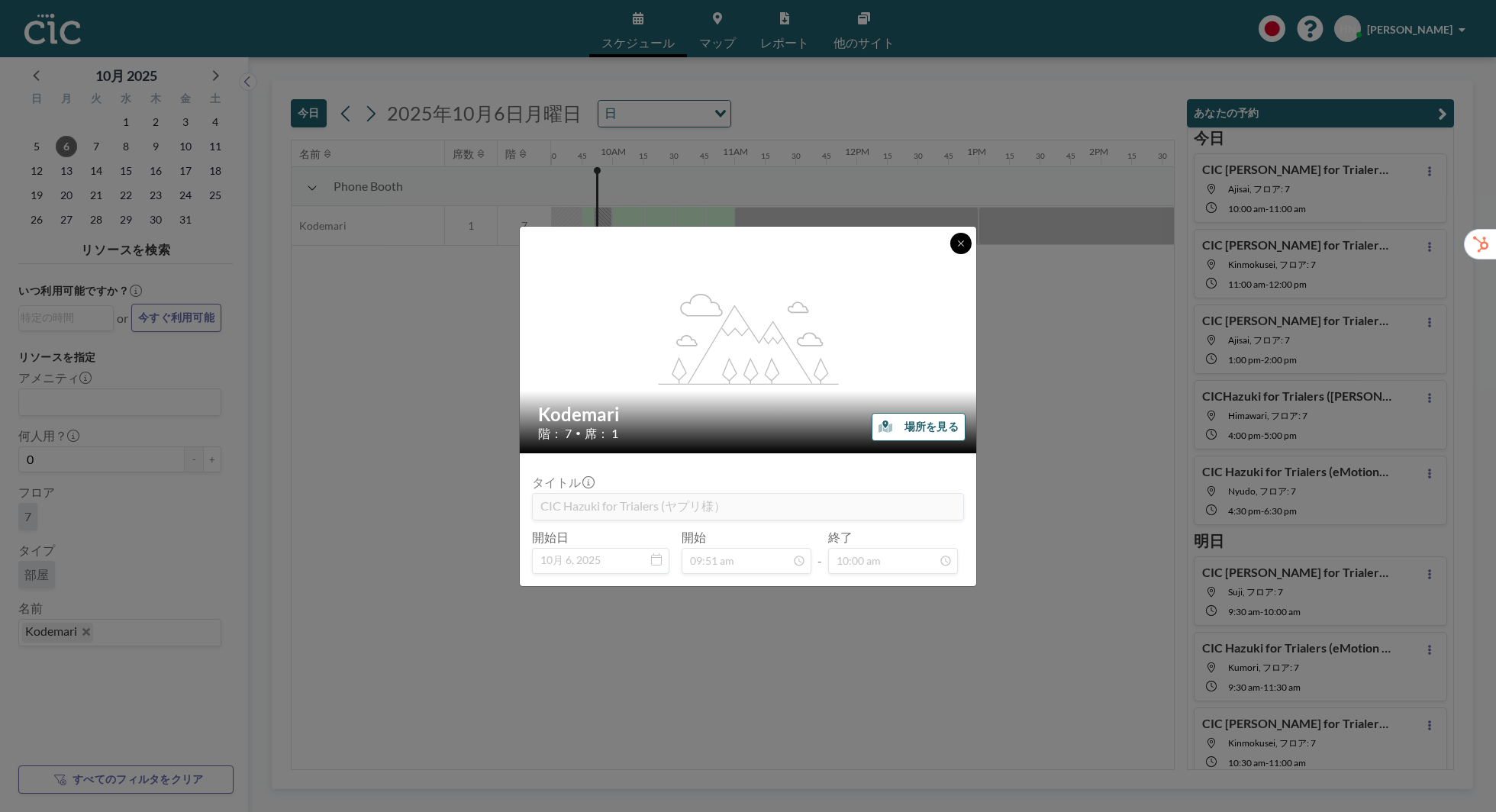
click at [963, 246] on icon at bounding box center [961, 243] width 9 height 9
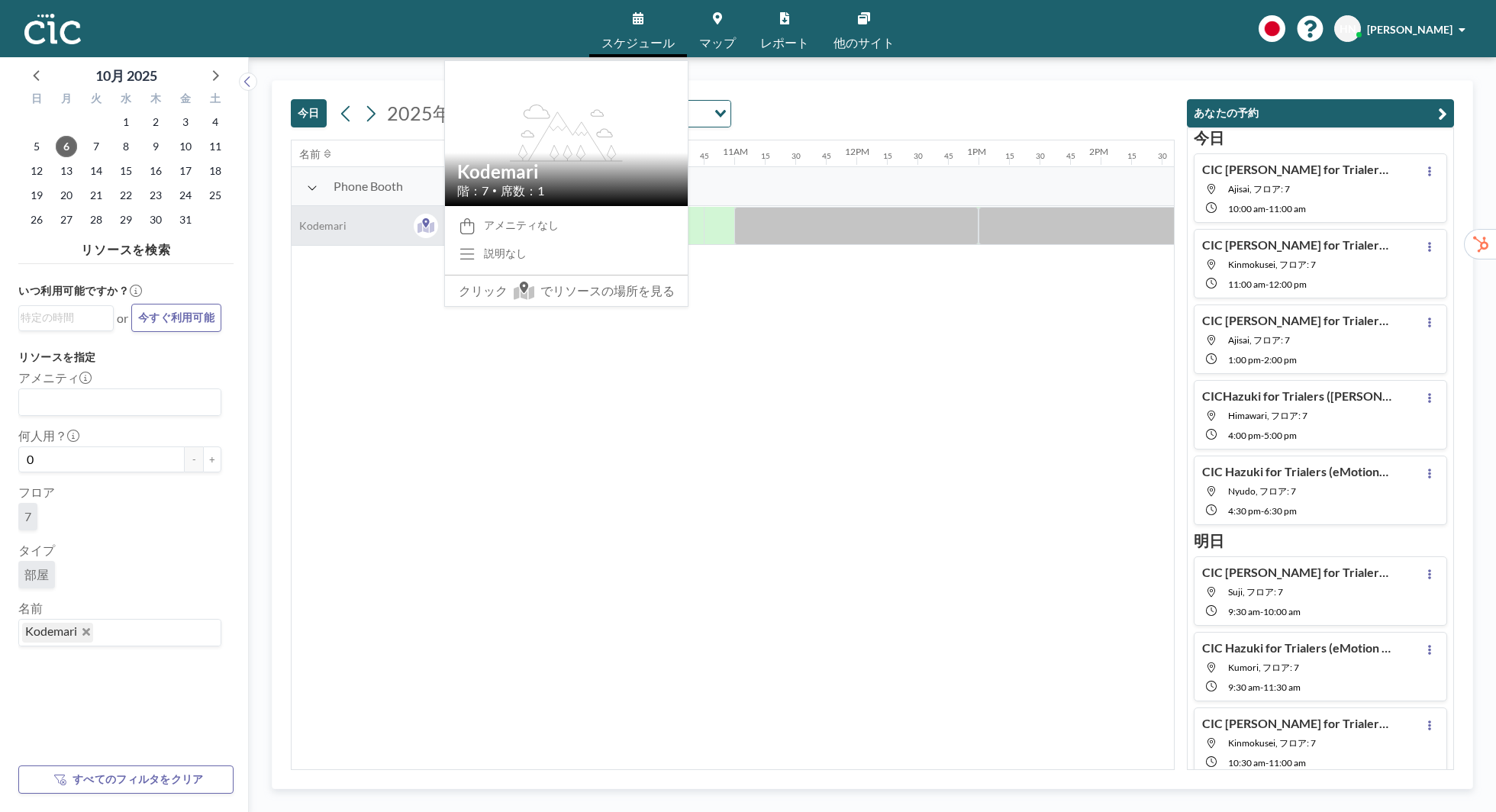
click at [344, 225] on div "Kodemari" at bounding box center [368, 225] width 153 height 39
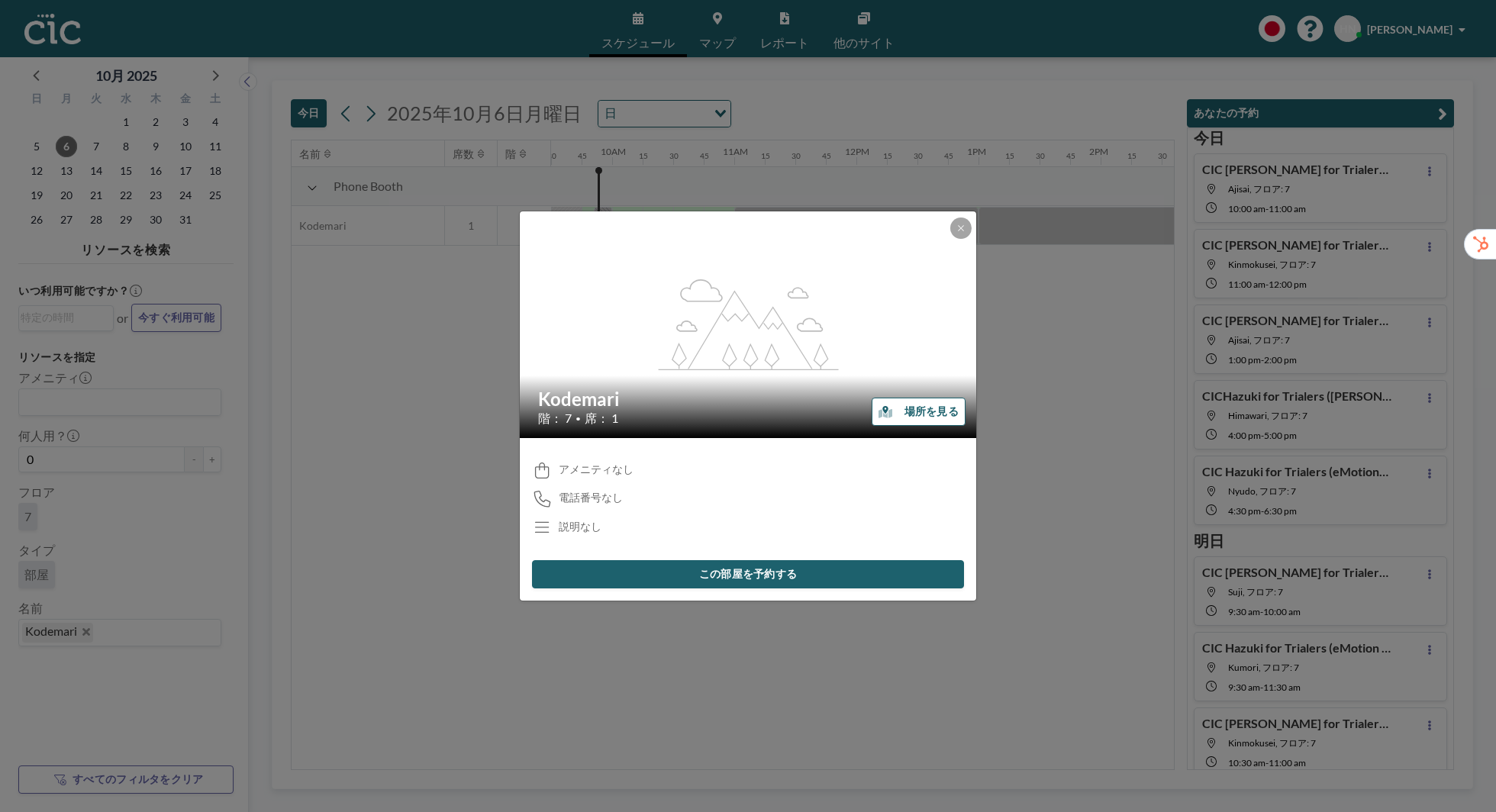
click at [908, 410] on button "場所を見る" at bounding box center [918, 412] width 94 height 28
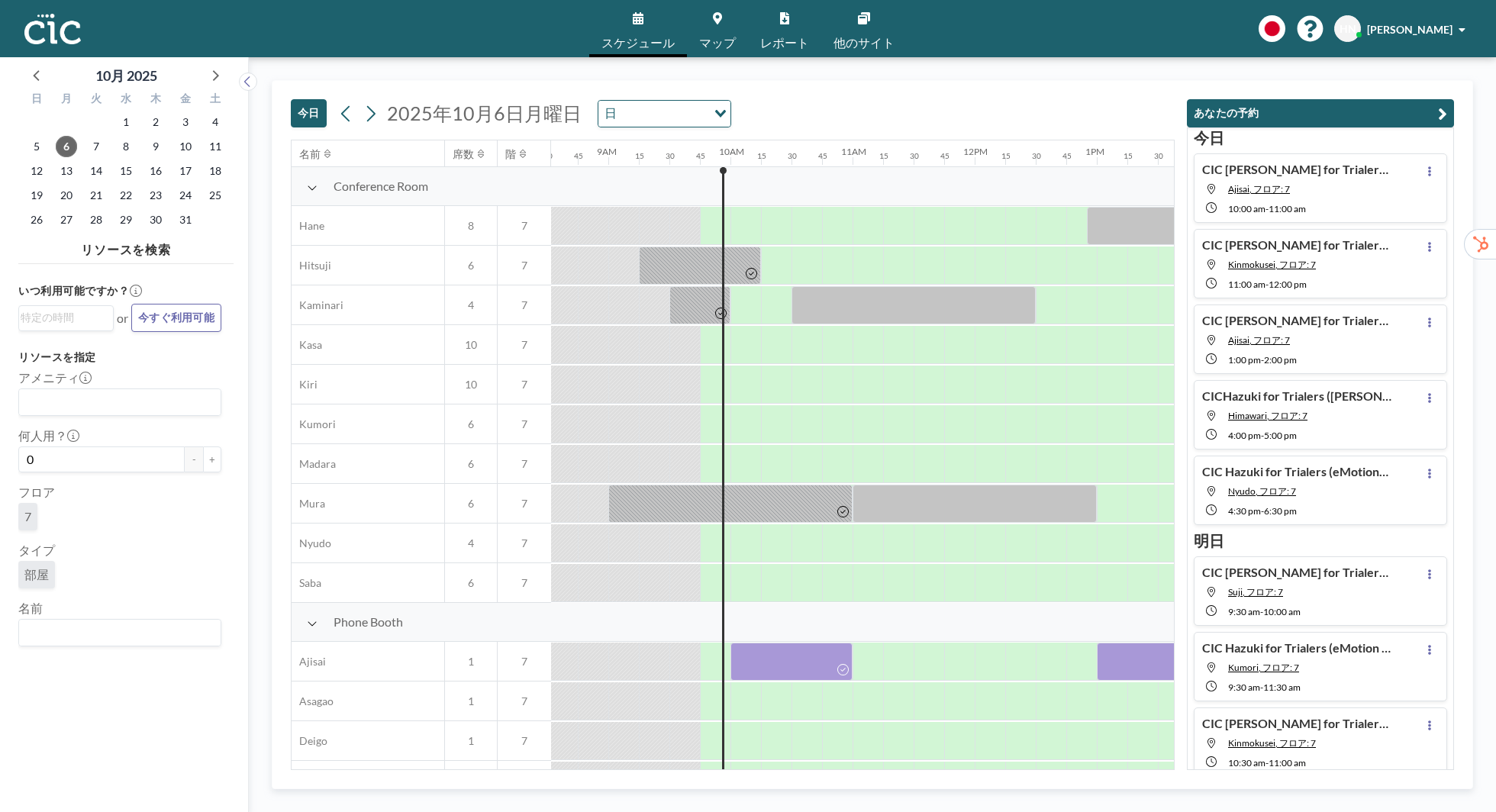
click at [130, 619] on div "Loading..." at bounding box center [119, 632] width 203 height 28
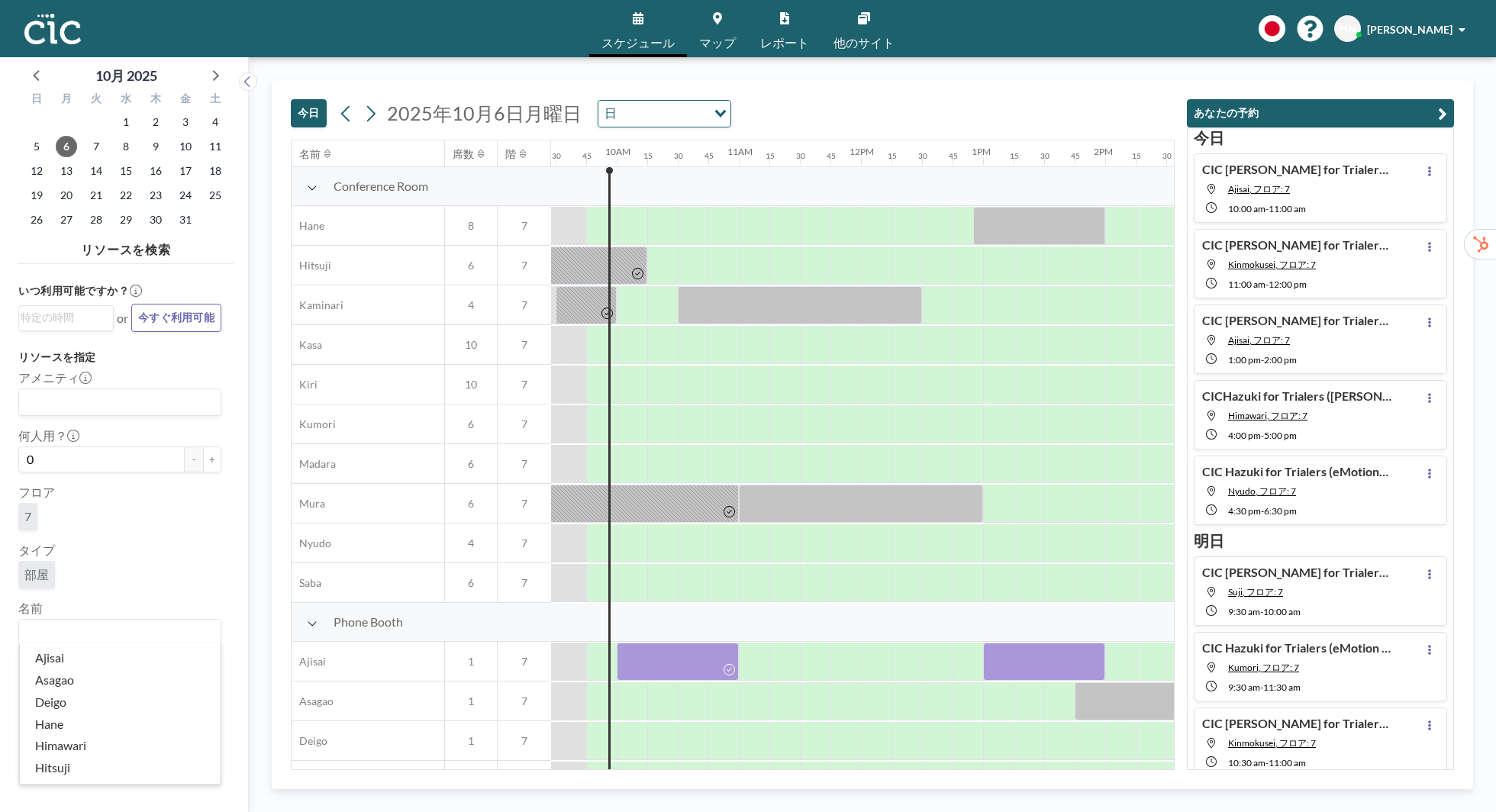
click at [133, 628] on input "Search for option" at bounding box center [117, 633] width 192 height 20
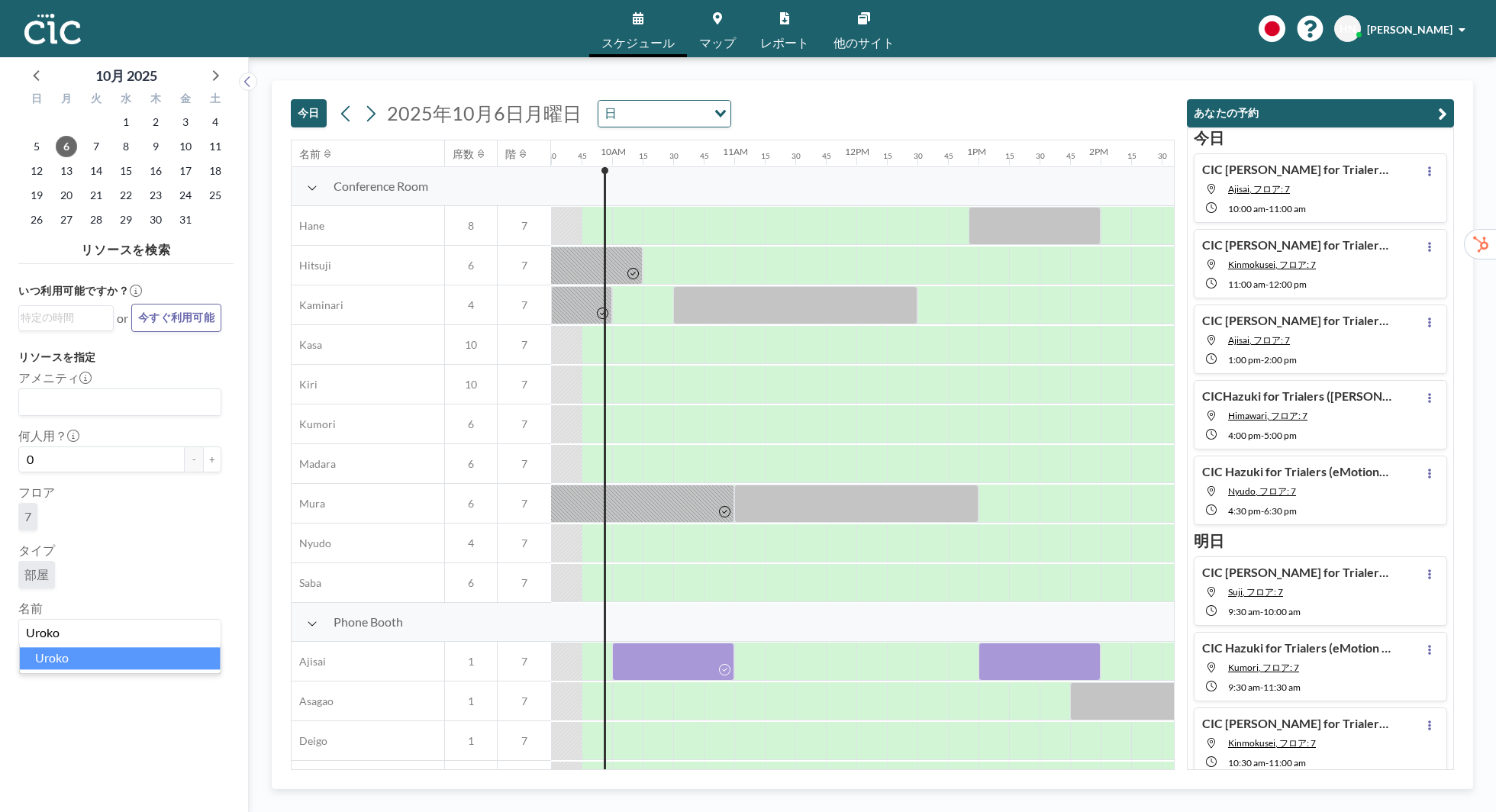
type input "Uroko"
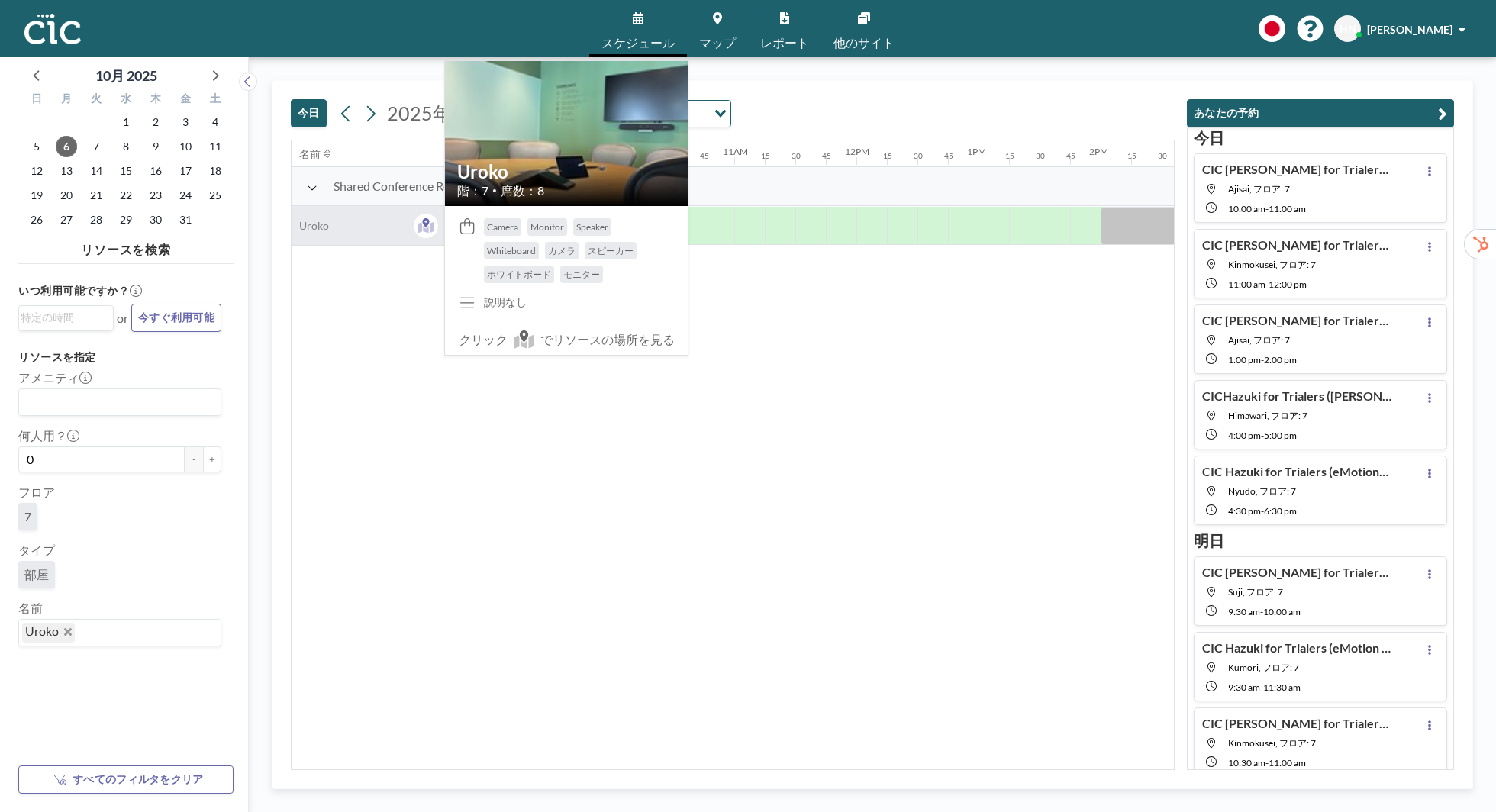
click at [354, 236] on div "Uroko" at bounding box center [368, 225] width 153 height 39
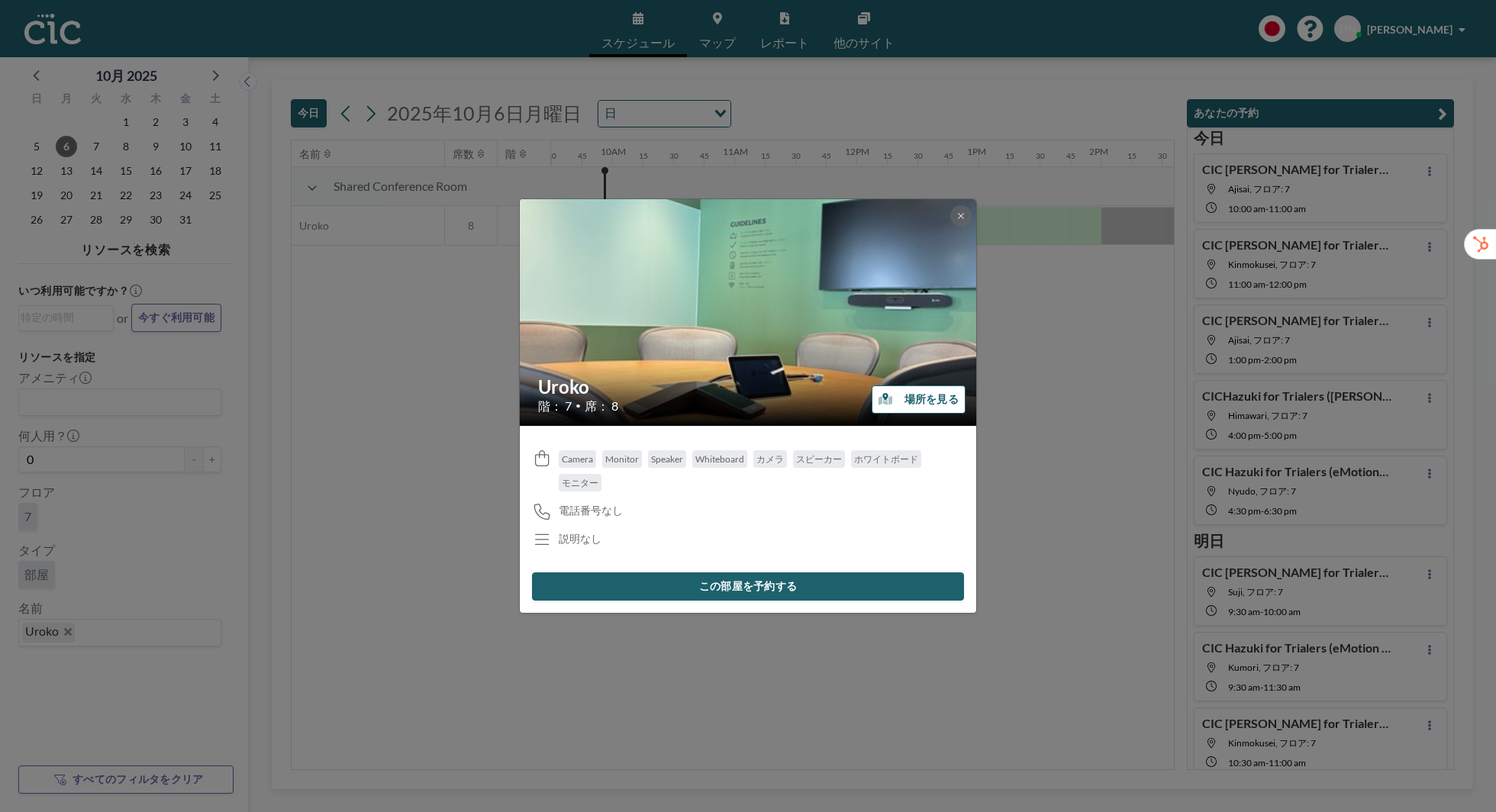
click at [925, 393] on button "場所を見る" at bounding box center [918, 399] width 94 height 28
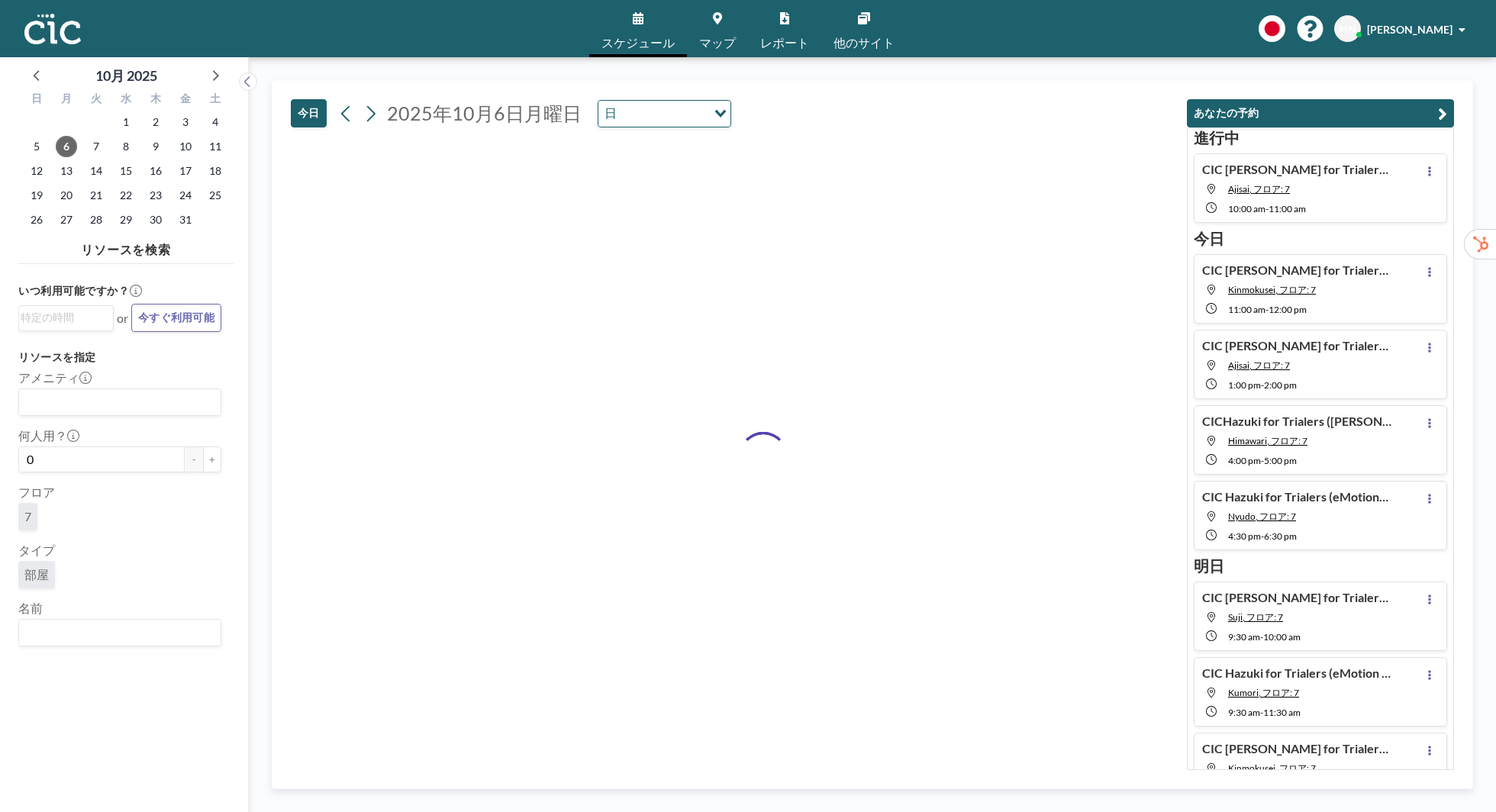
click at [131, 619] on div "Search for option" at bounding box center [116, 630] width 194 height 23
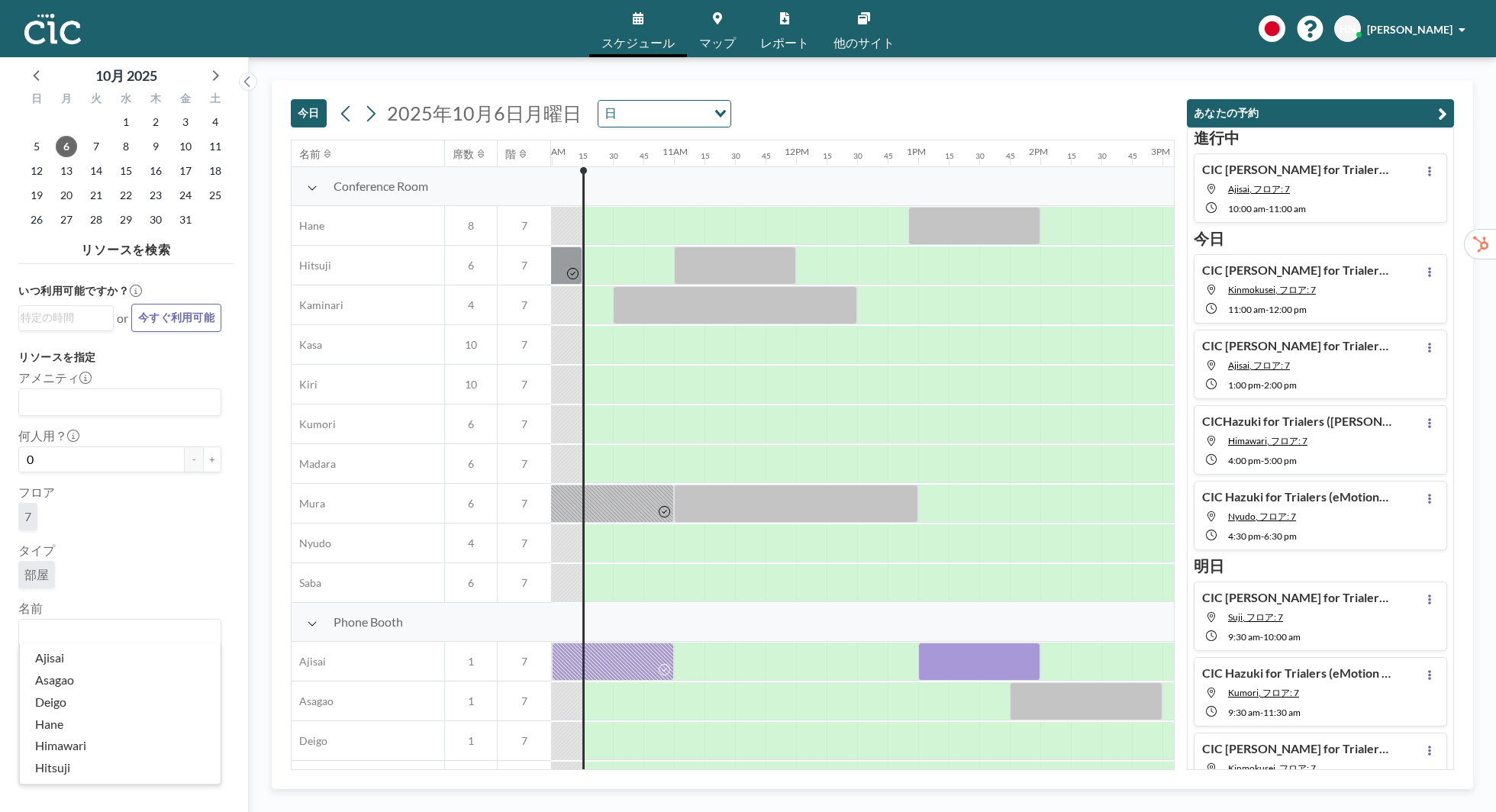
scroll to position [0, 1222]
click at [89, 660] on li "Kaminari" at bounding box center [120, 658] width 201 height 23
type input "Kami"
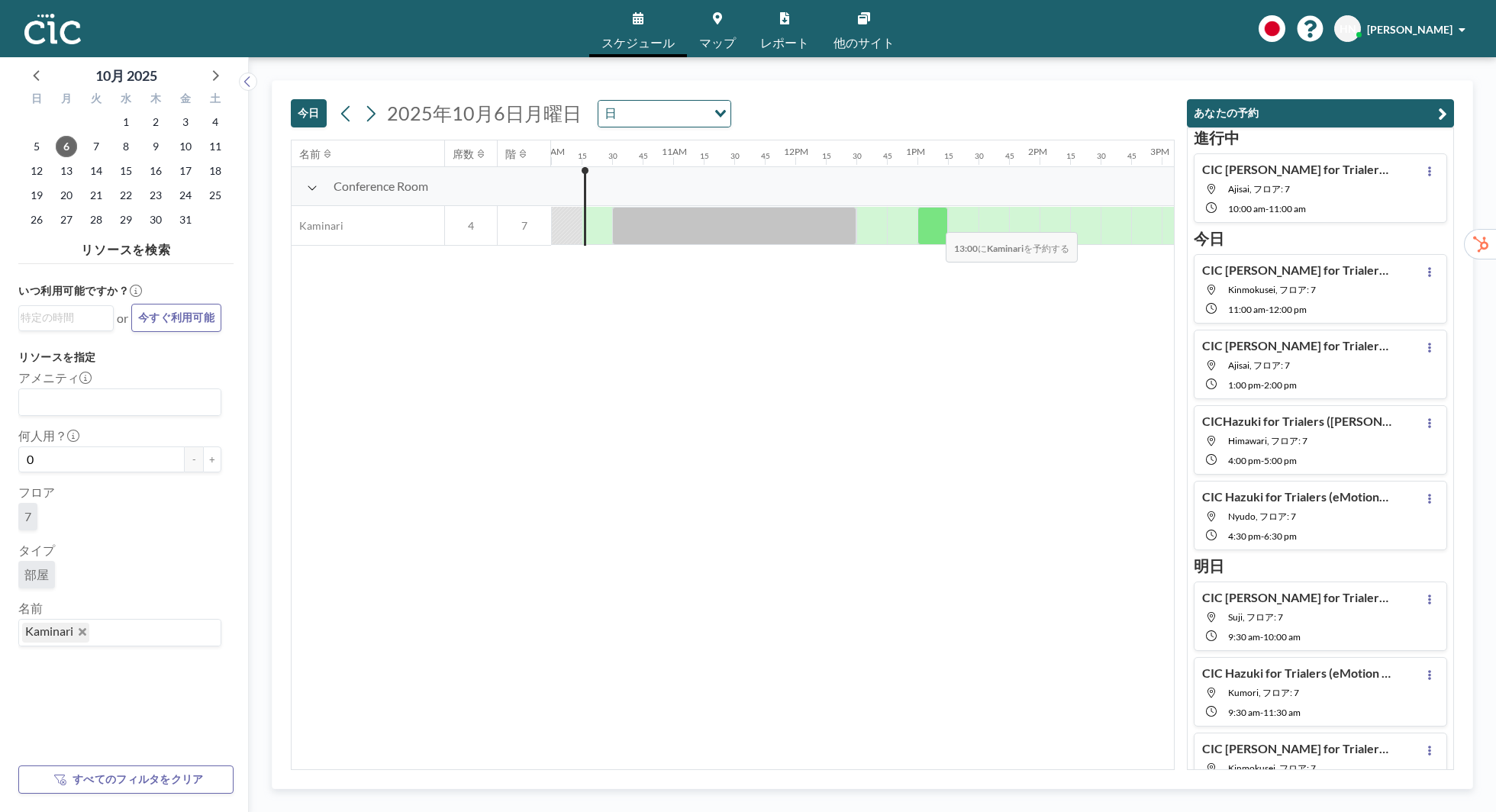
click at [933, 221] on div at bounding box center [932, 226] width 31 height 38
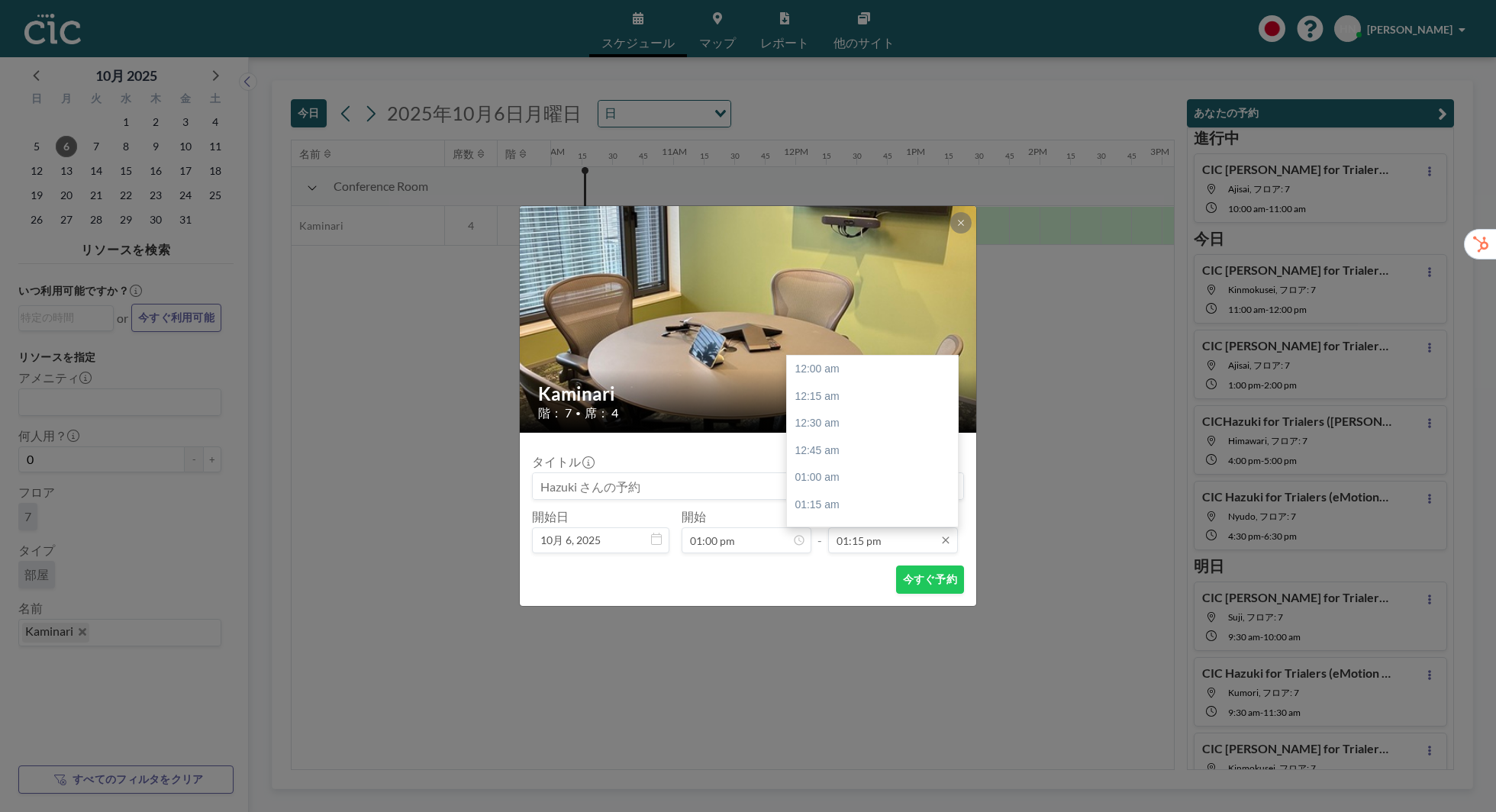
scroll to position [1439, 0]
click at [872, 454] on div "02:00 pm" at bounding box center [872, 450] width 171 height 28
type input "02:00 pm"
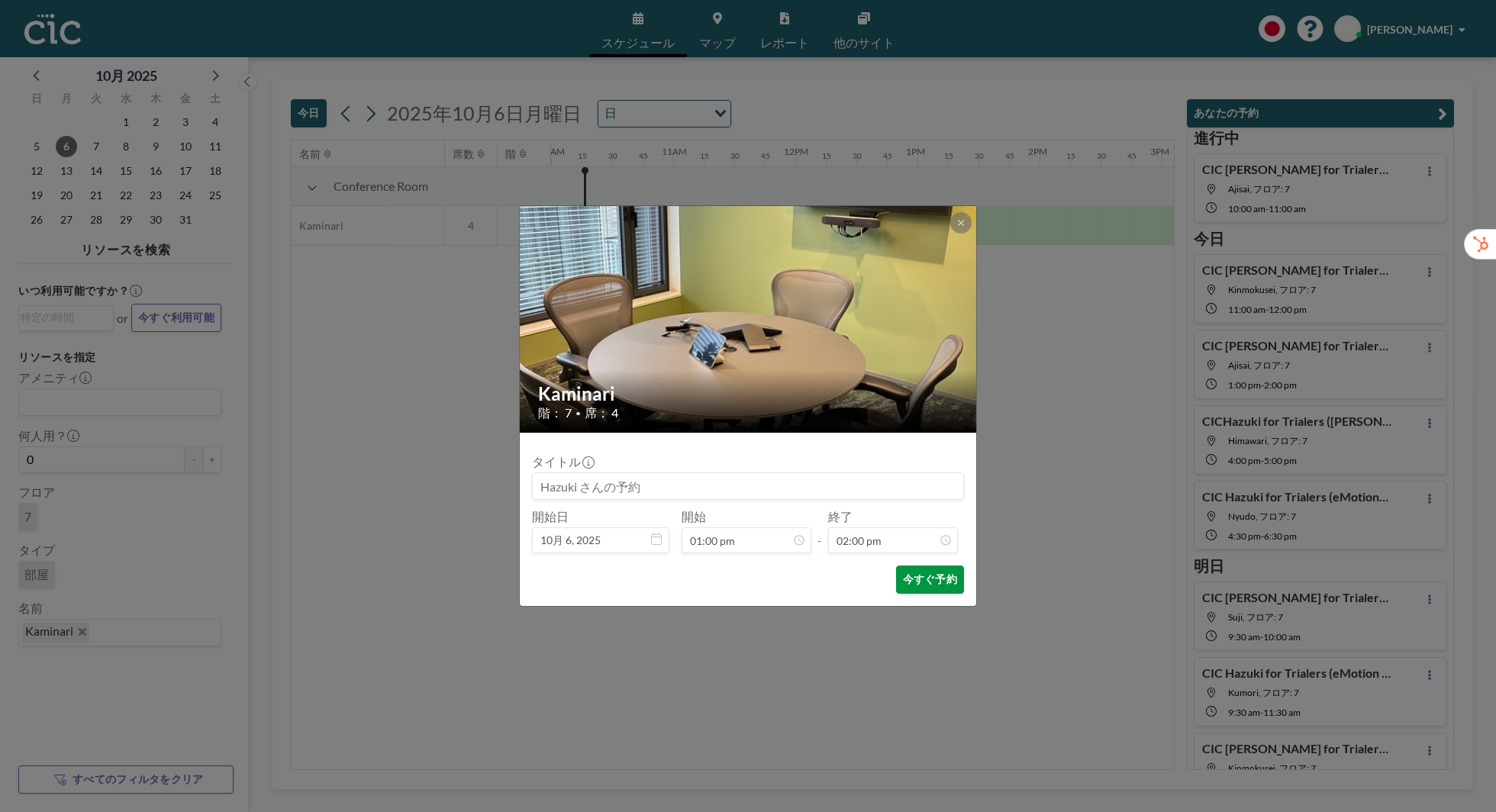
scroll to position [1521, 0]
click at [906, 584] on button "今すぐ予約" at bounding box center [930, 579] width 68 height 28
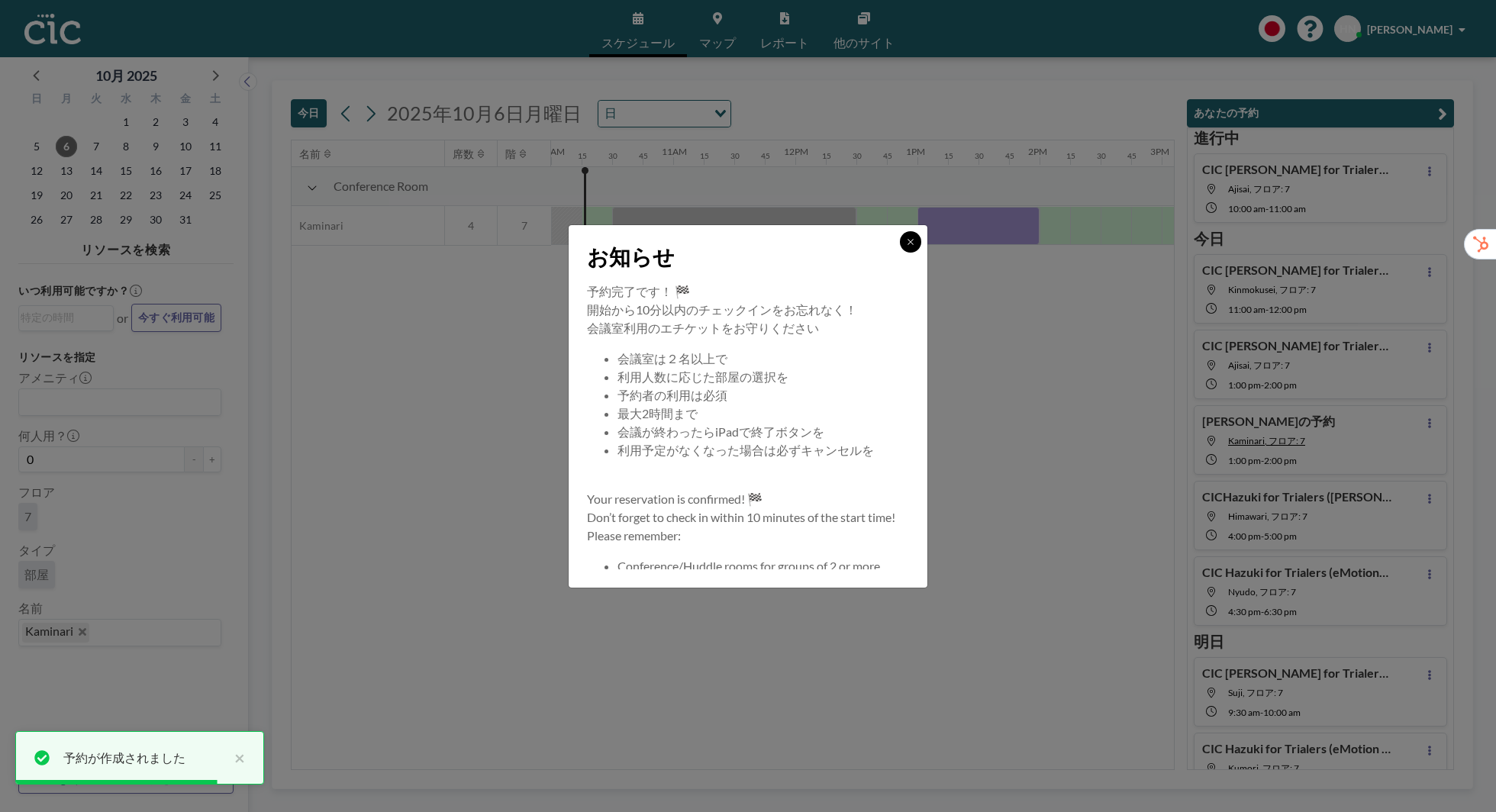
click at [916, 245] on button at bounding box center [911, 242] width 22 height 22
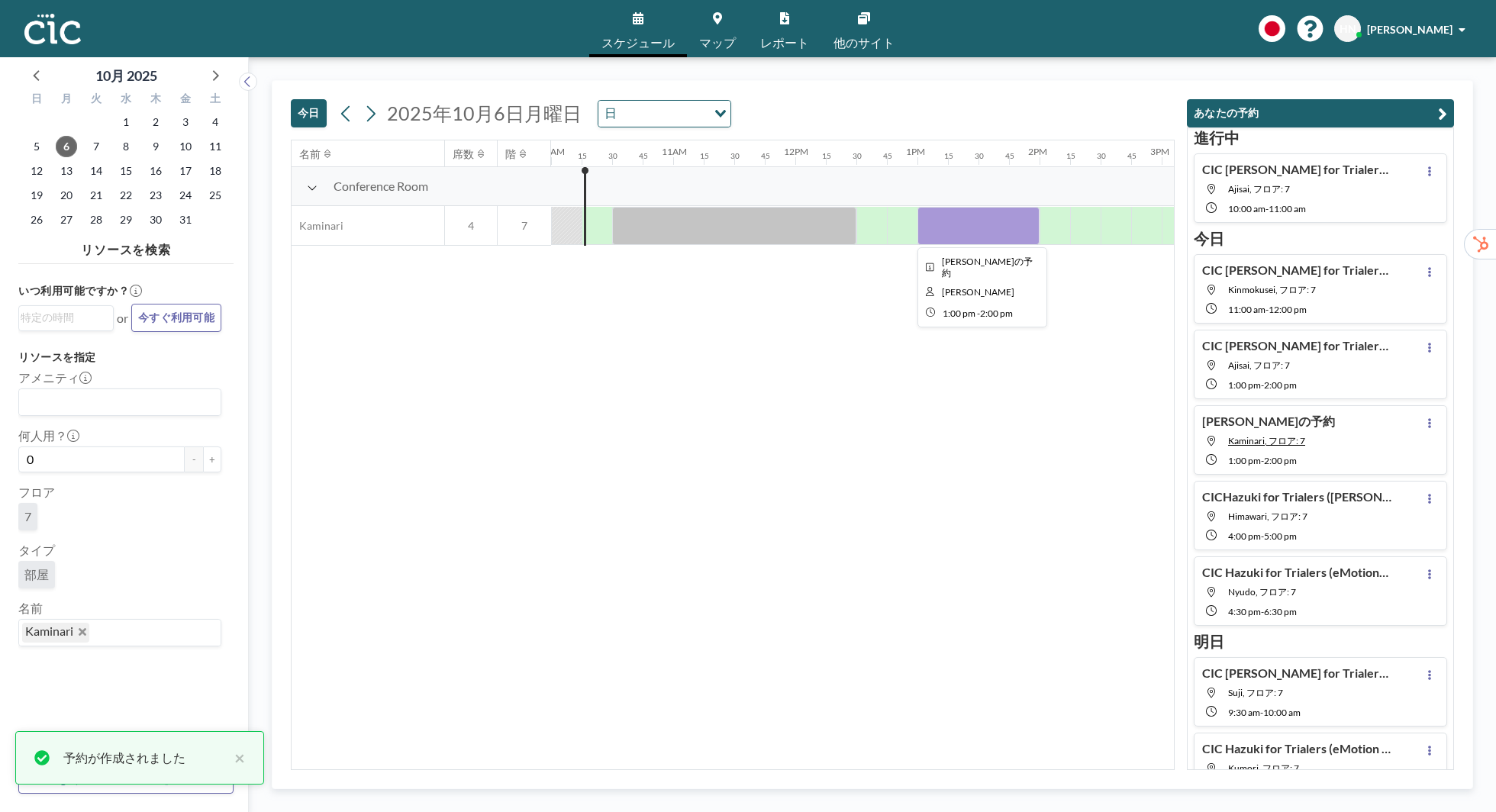
click at [951, 230] on div at bounding box center [978, 226] width 122 height 38
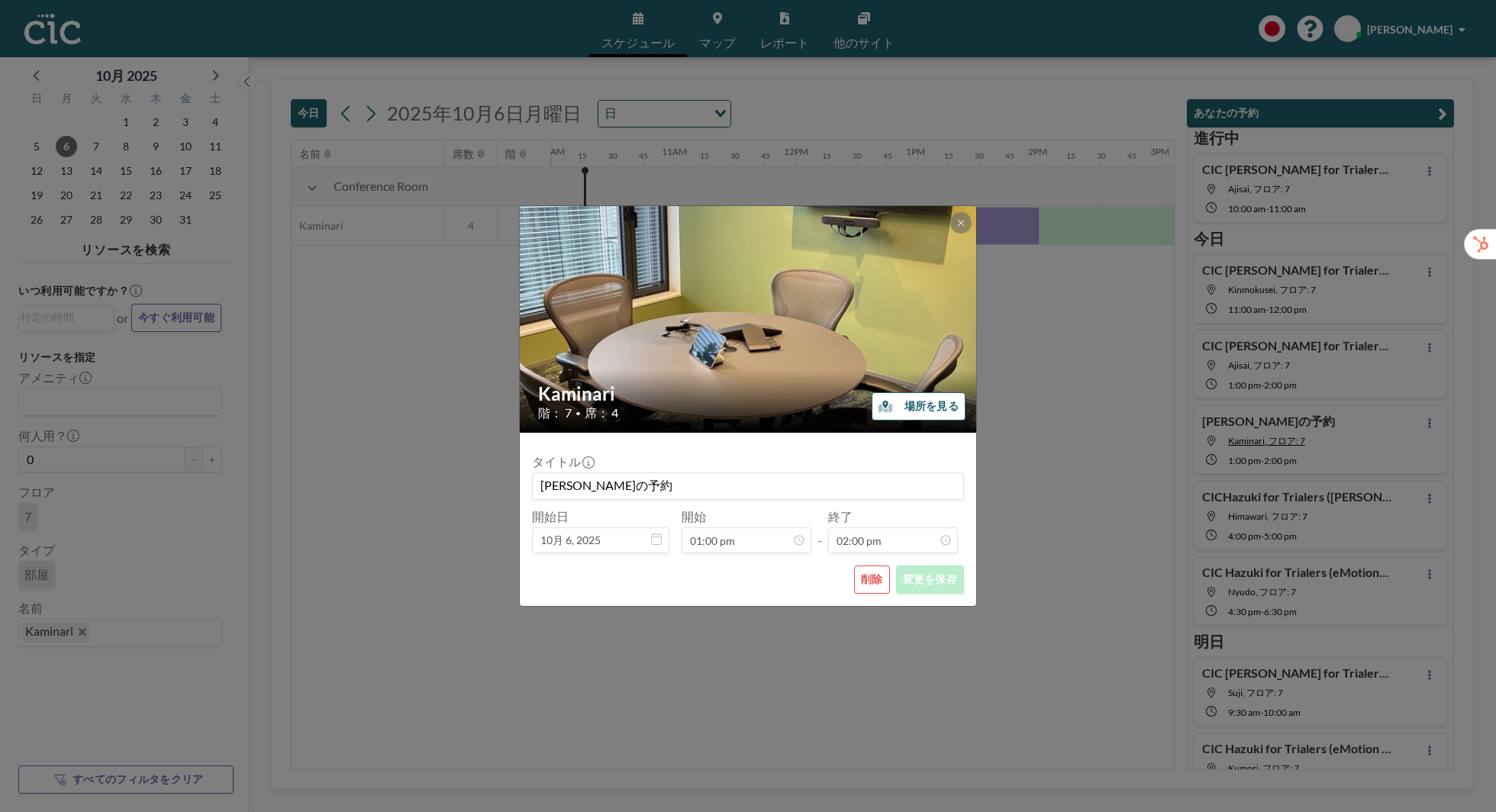
click at [580, 484] on input "Hazuki さんの予約" at bounding box center [748, 486] width 430 height 26
paste input "BoutiqueResidence&Co.株式会社"
type input "CIC Hazuki for Trialers (BoutiqueResidence&Co.) の予約"
click at [936, 578] on button "変更を保存" at bounding box center [930, 579] width 68 height 28
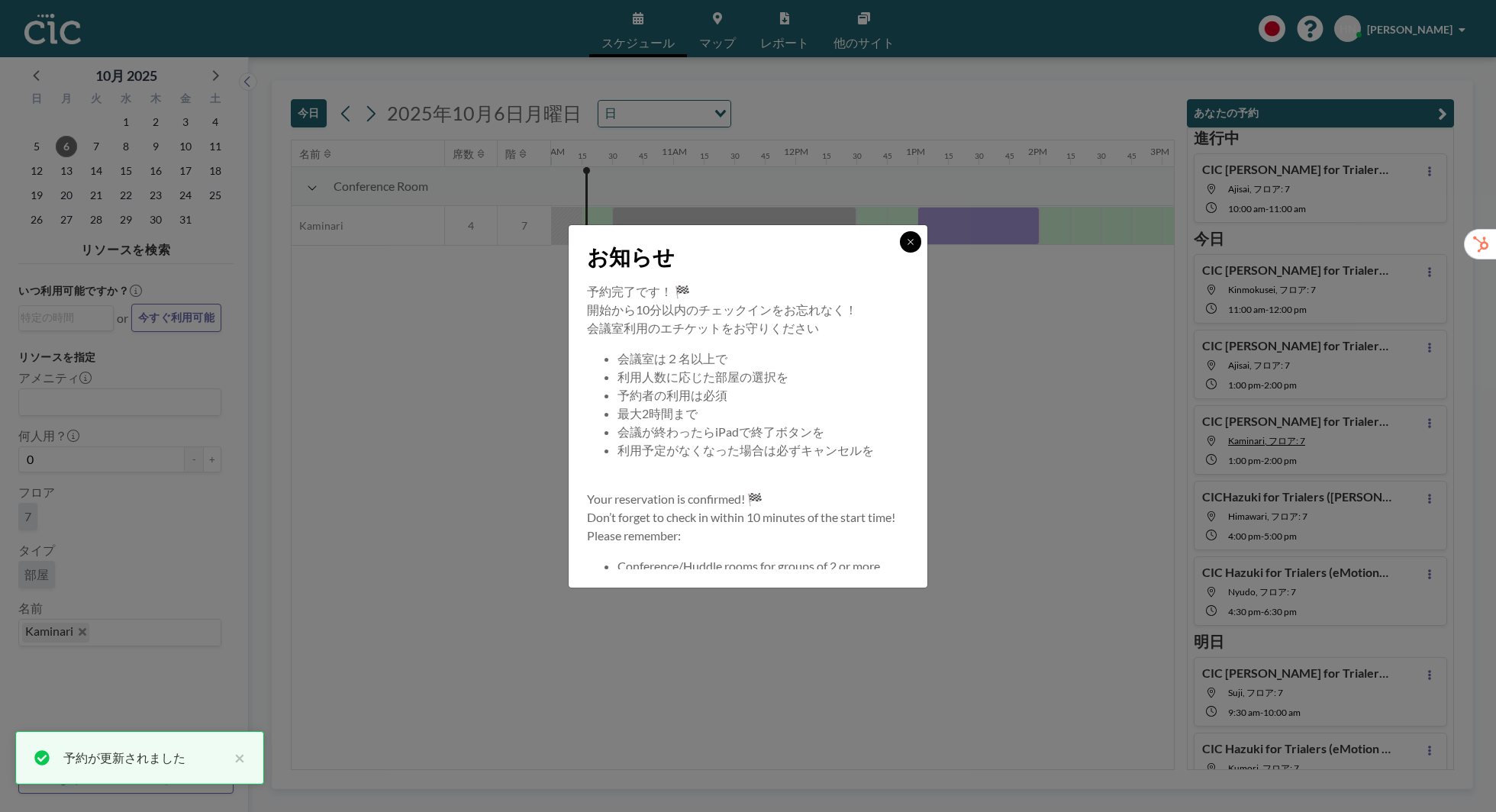
click at [911, 245] on icon at bounding box center [911, 242] width 9 height 9
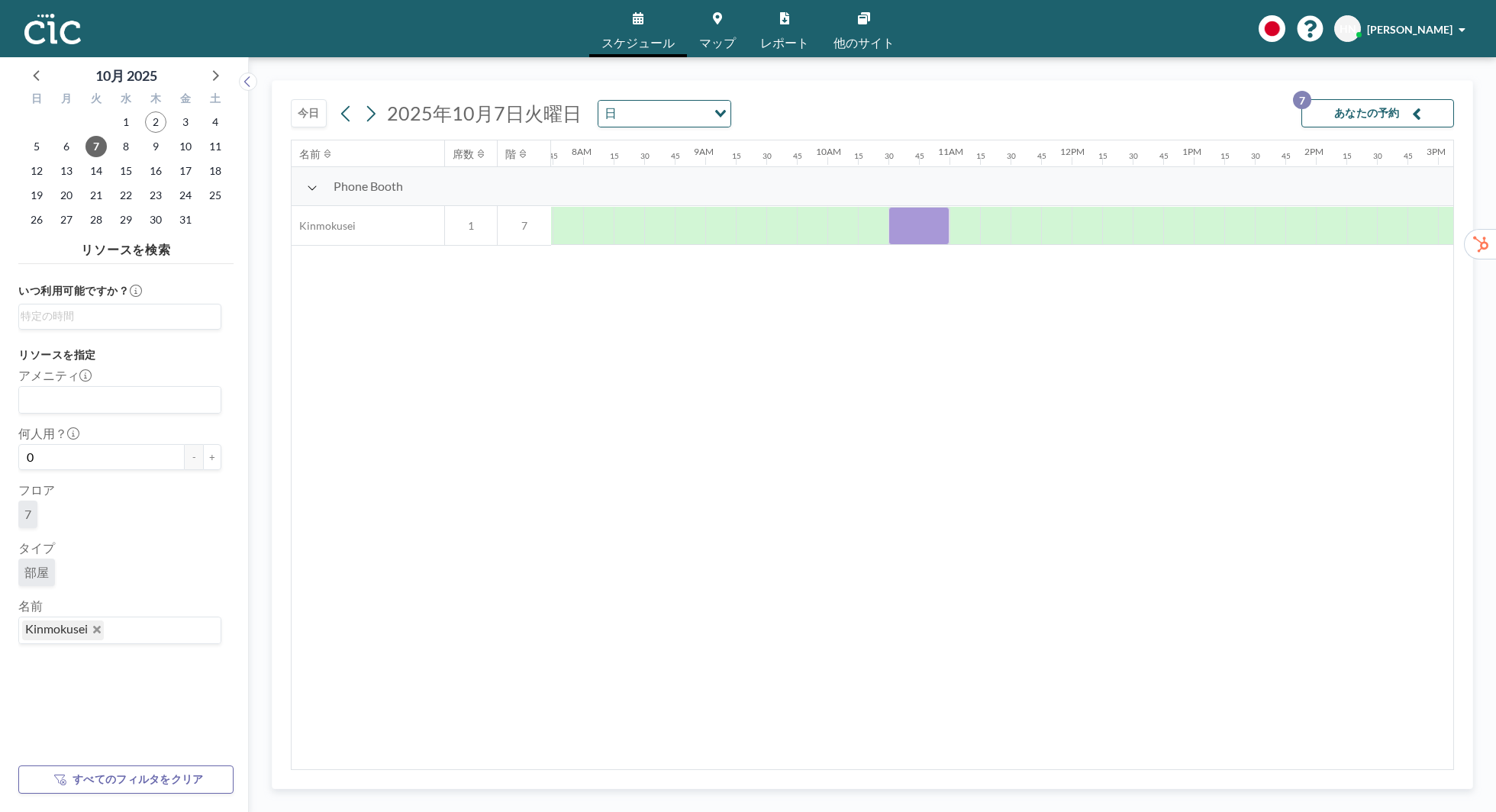
scroll to position [0, 946]
